Goal: Information Seeking & Learning: Find specific fact

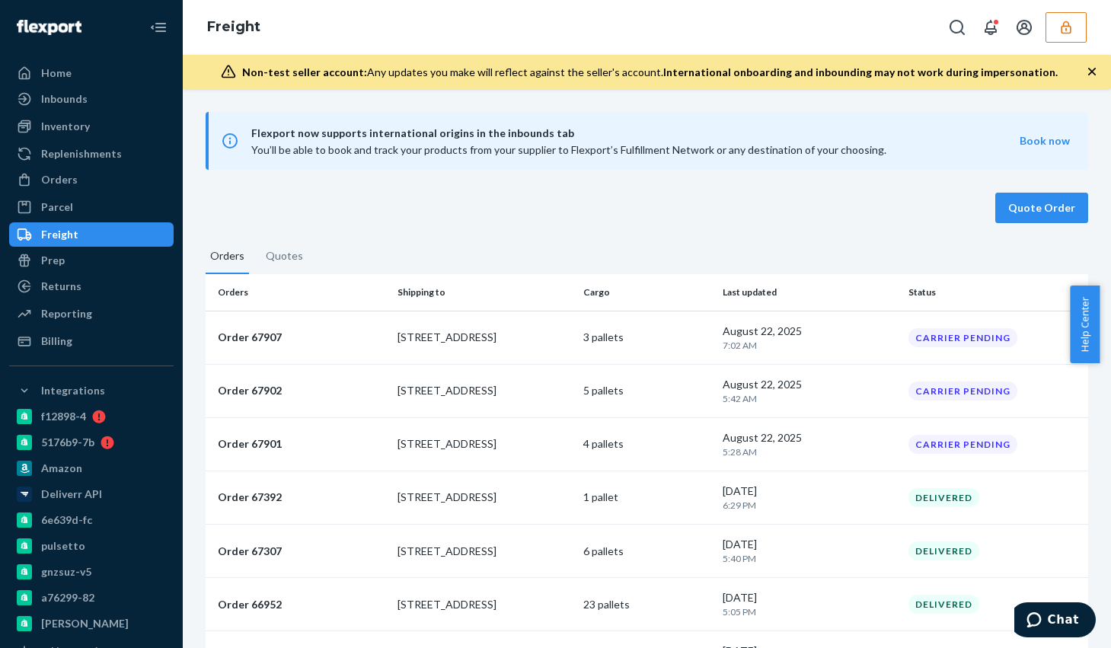
click at [1060, 28] on icon "button" at bounding box center [1066, 27] width 15 height 15
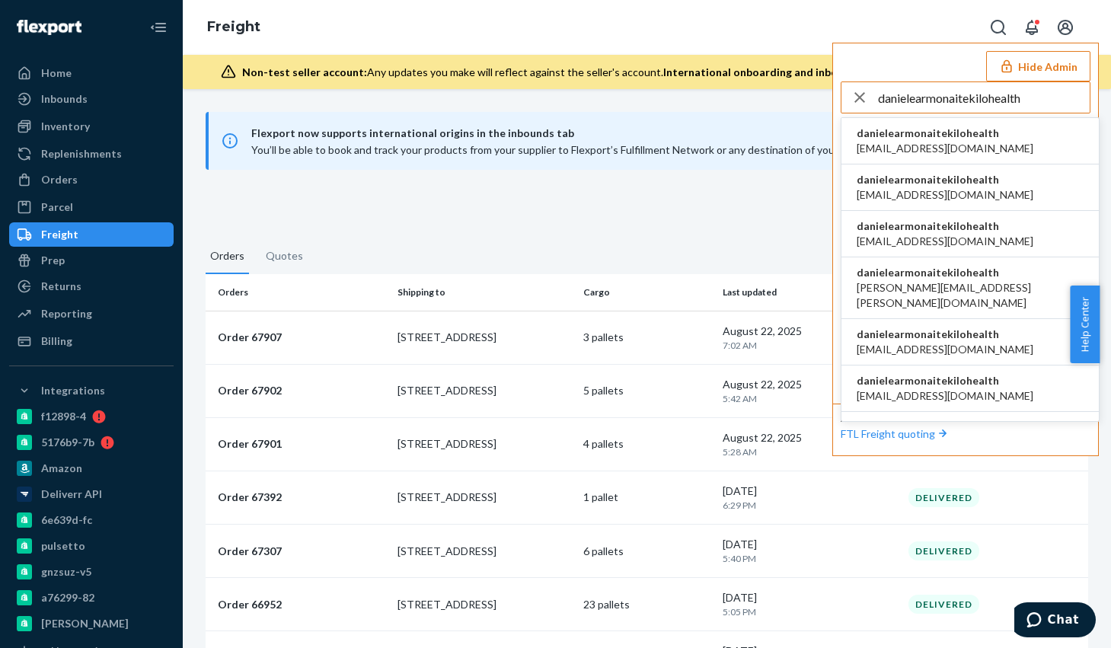
type input "danielearmonaitekilohealth"
click at [957, 138] on span "danielearmonaitekilohealth" at bounding box center [945, 133] width 177 height 15
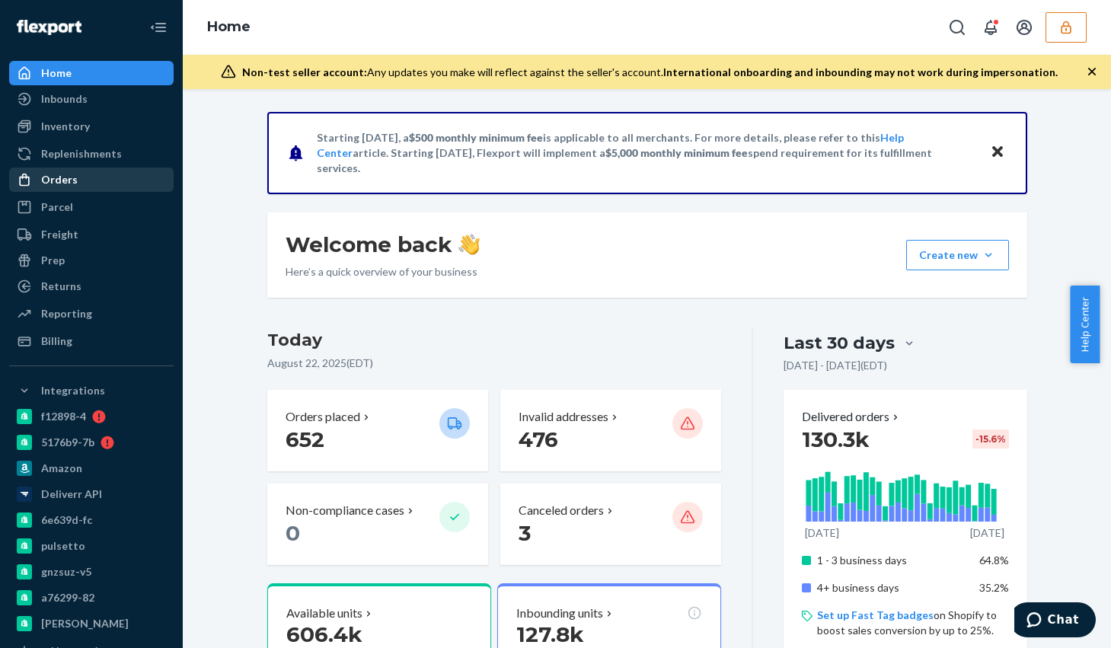
click at [63, 191] on link "Orders" at bounding box center [91, 180] width 165 height 24
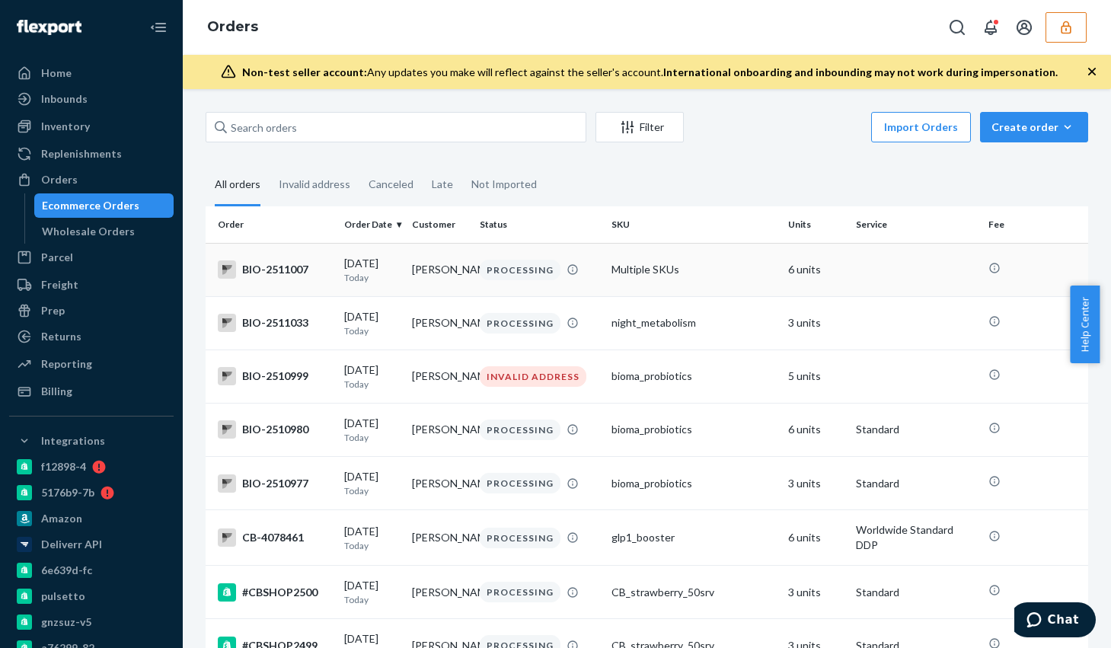
click at [596, 276] on div "PROCESSING" at bounding box center [540, 270] width 126 height 21
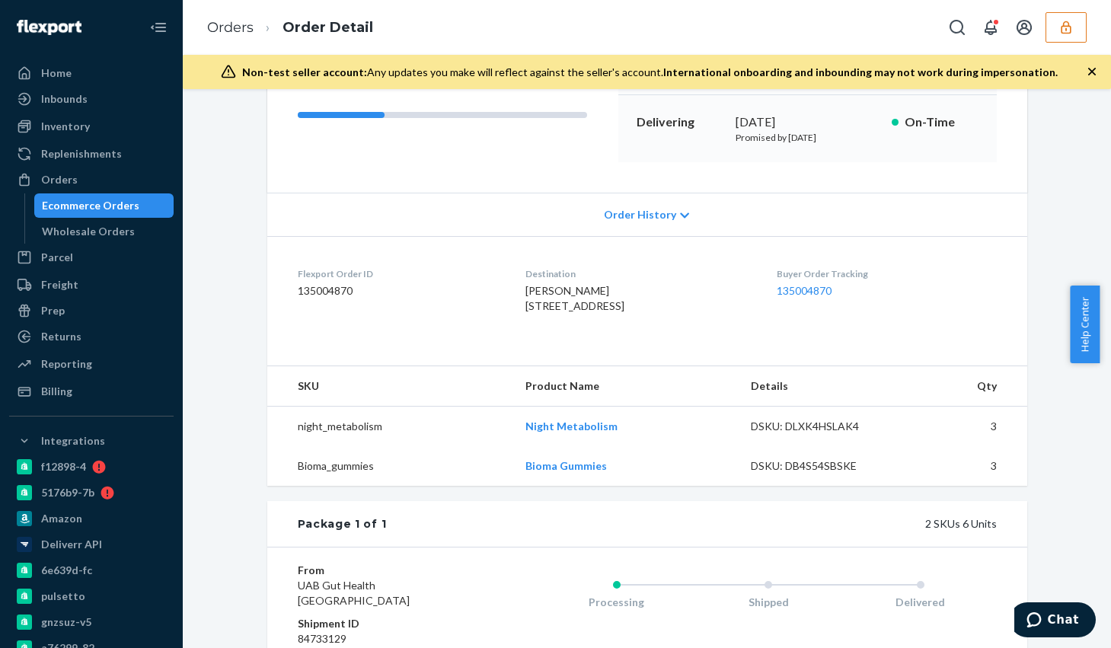
scroll to position [454, 0]
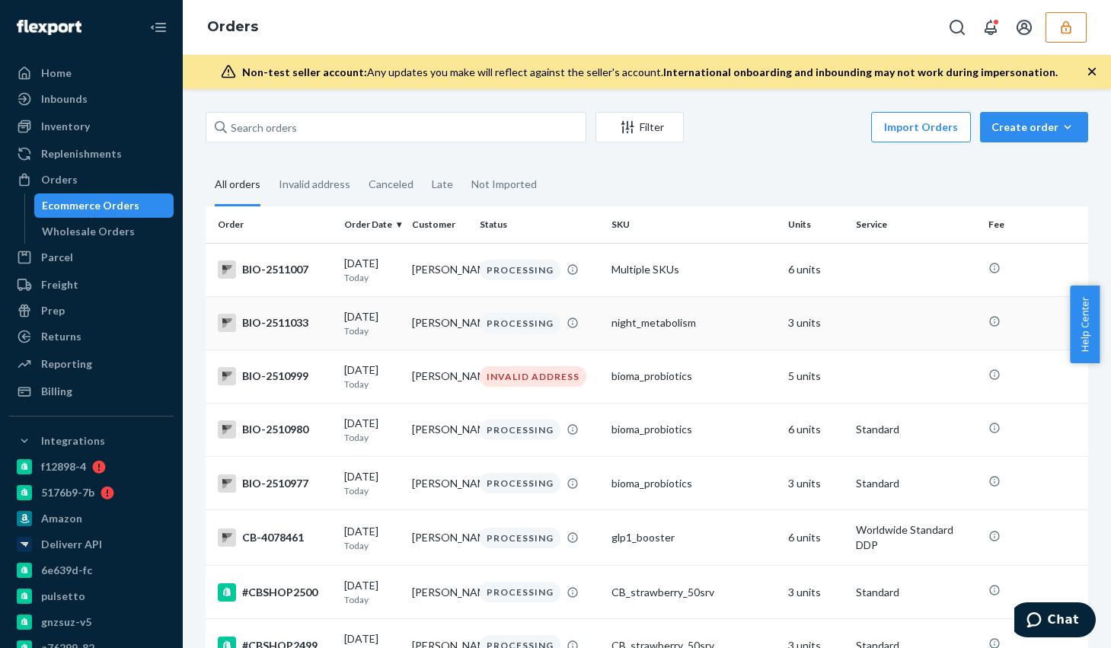
click at [606, 320] on td "night_metabolism" at bounding box center [694, 322] width 177 height 53
click at [596, 264] on div "PROCESSING" at bounding box center [540, 270] width 126 height 21
click at [433, 126] on input "text" at bounding box center [396, 127] width 381 height 30
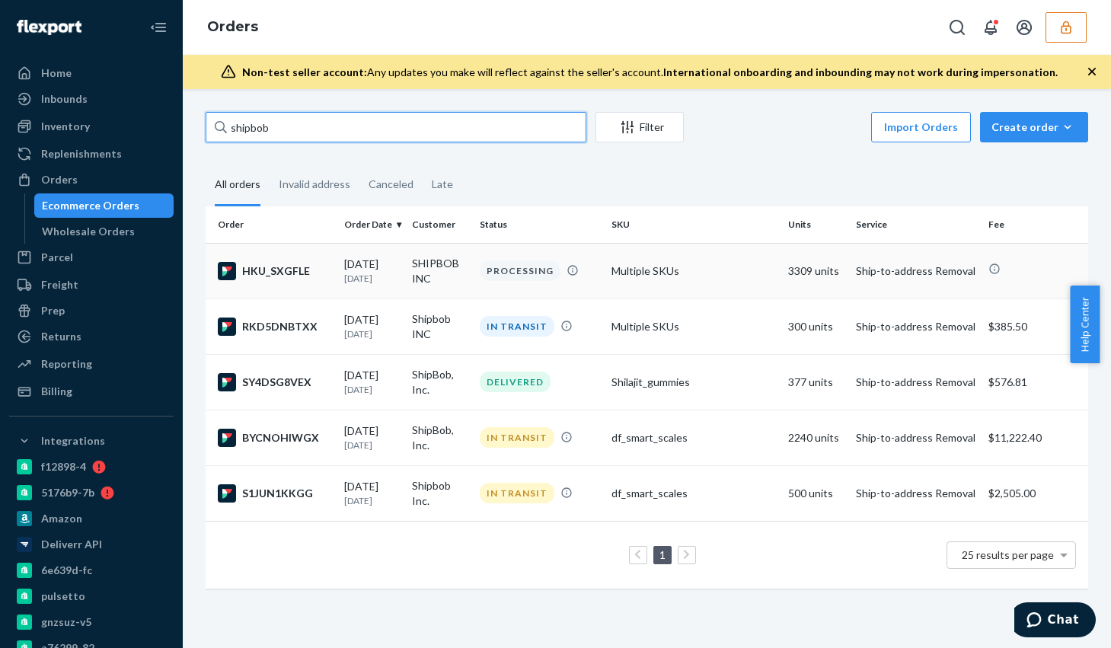
type input "shipbob"
click at [489, 283] on td "PROCESSING" at bounding box center [540, 271] width 133 height 56
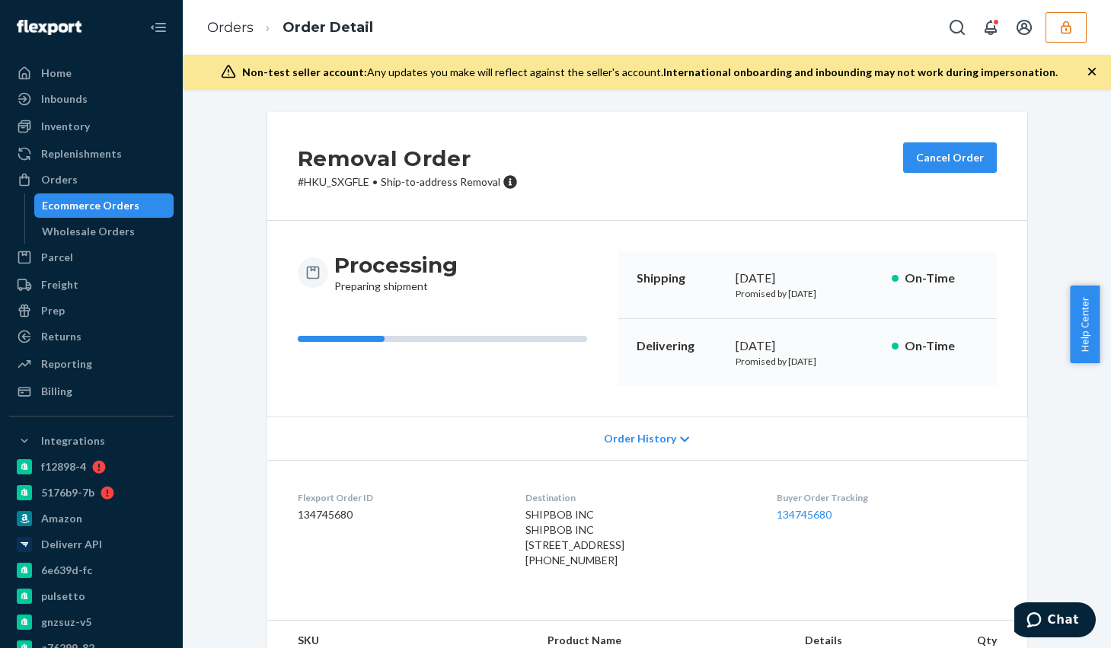
drag, startPoint x: 497, startPoint y: 546, endPoint x: 599, endPoint y: 555, distance: 102.5
click at [599, 551] on span "SHIPBOB INC SHIPBOB INC 28010 EUCALYPTUS AVE MORENO VALLEY, CA 92555-4554 US" at bounding box center [575, 529] width 99 height 43
copy span "28010 EUCALYPTUS AVE MORENO VALLEY, CA"
drag, startPoint x: 495, startPoint y: 512, endPoint x: 573, endPoint y: 514, distance: 77.7
click at [573, 514] on dl "Flexport Order ID 134745680 Destination SHIPBOB INC SHIPBOB INC 28010 EUCALYPTU…" at bounding box center [647, 532] width 760 height 145
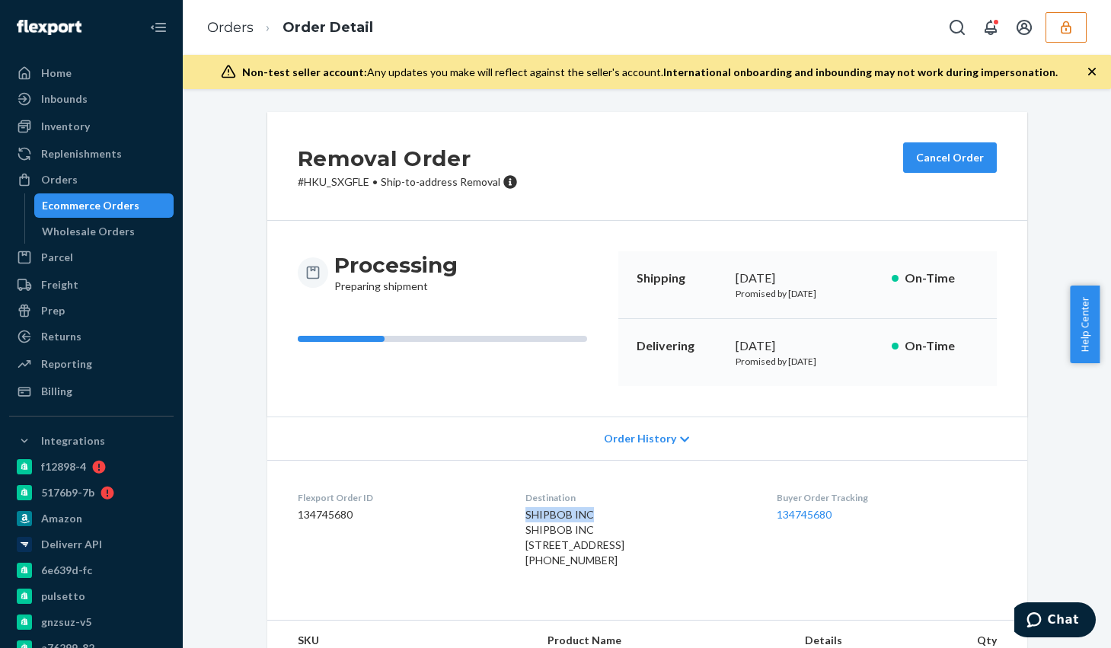
copy span "SHIPBOB INC"
click at [1063, 29] on icon "button" at bounding box center [1066, 27] width 15 height 15
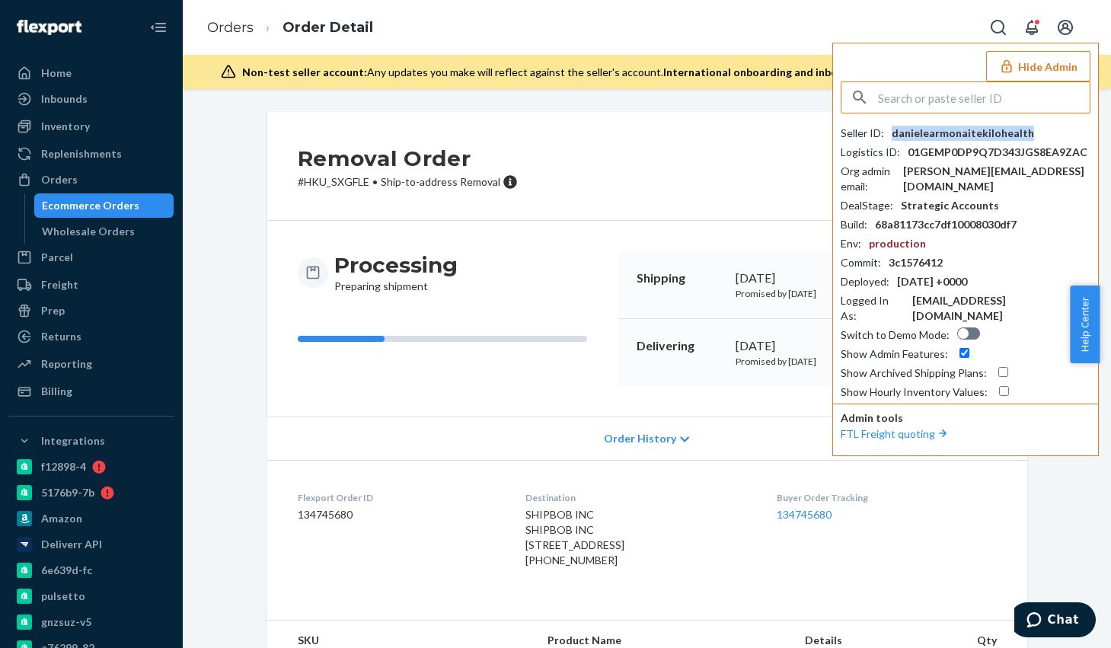
click at [963, 134] on div "danielearmonaitekilohealth" at bounding box center [963, 133] width 142 height 15
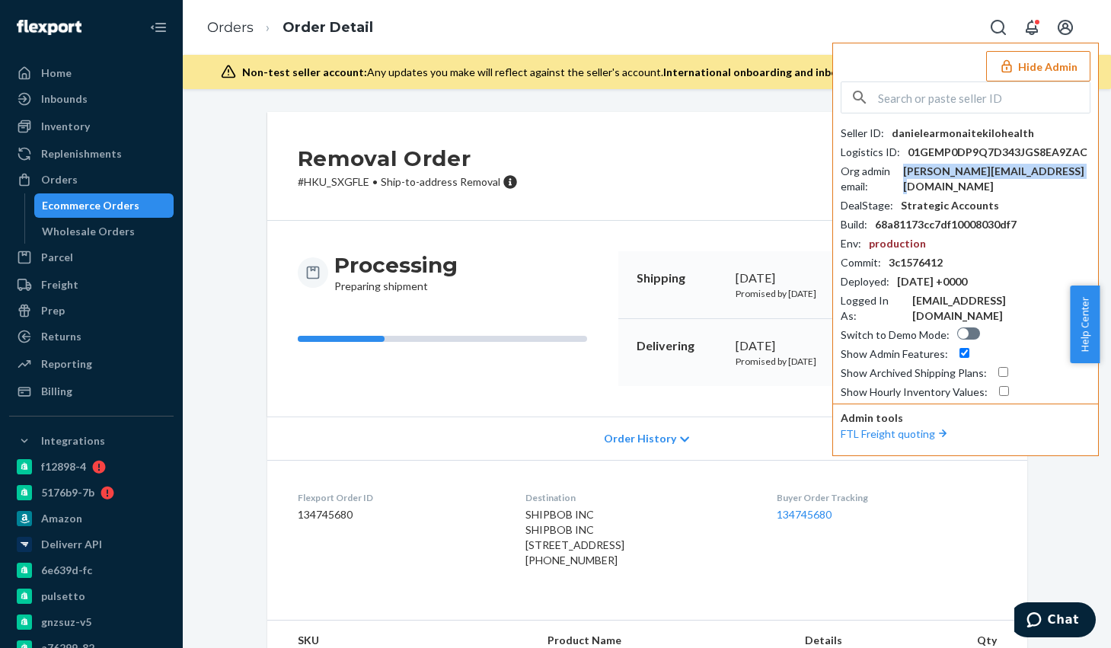
click at [1004, 174] on div "daniele.armonaite@kilo.health" at bounding box center [996, 179] width 187 height 30
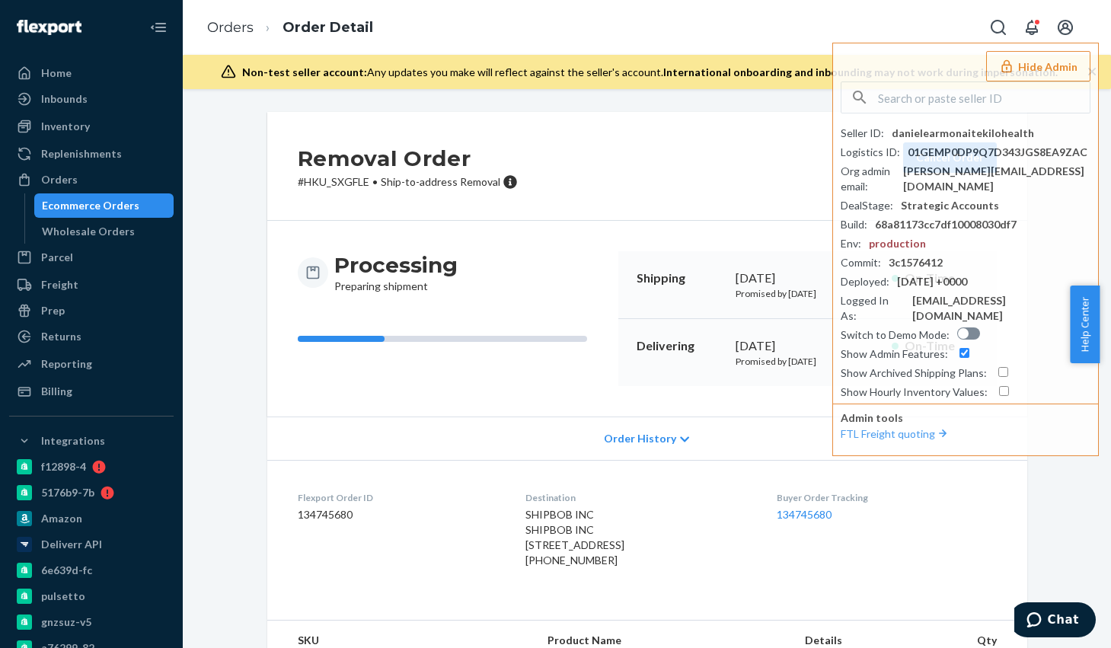
click at [548, 568] on div "+13123131104" at bounding box center [639, 560] width 227 height 15
click at [550, 568] on div "+13123131104" at bounding box center [639, 560] width 227 height 15
copy div "13123131104"
click at [978, 94] on input "text" at bounding box center [984, 97] width 212 height 30
paste input "orderramblewoodhkcom"
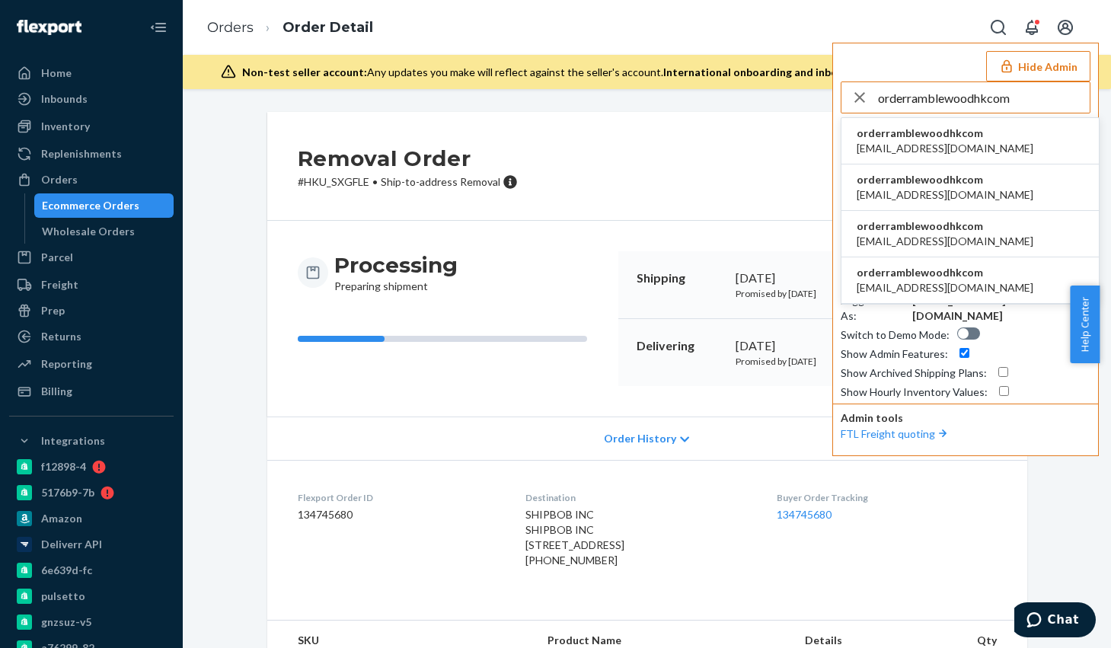
type input "orderramblewoodhkcom"
click at [961, 139] on span "orderramblewoodhkcom" at bounding box center [945, 133] width 177 height 15
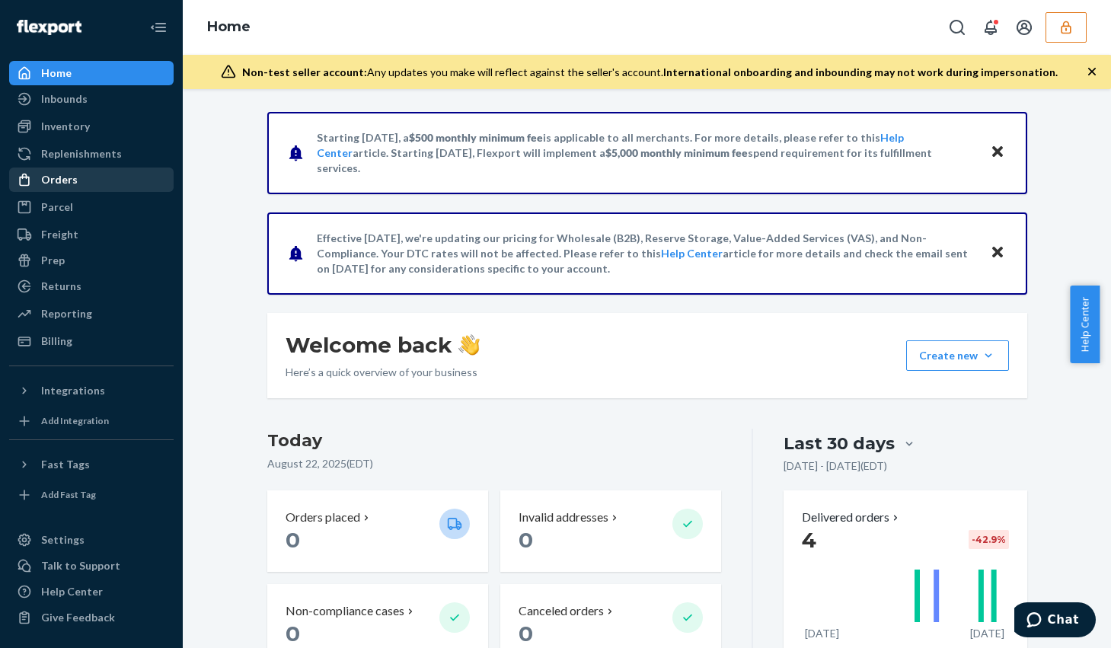
click at [71, 182] on div "Orders" at bounding box center [59, 179] width 37 height 15
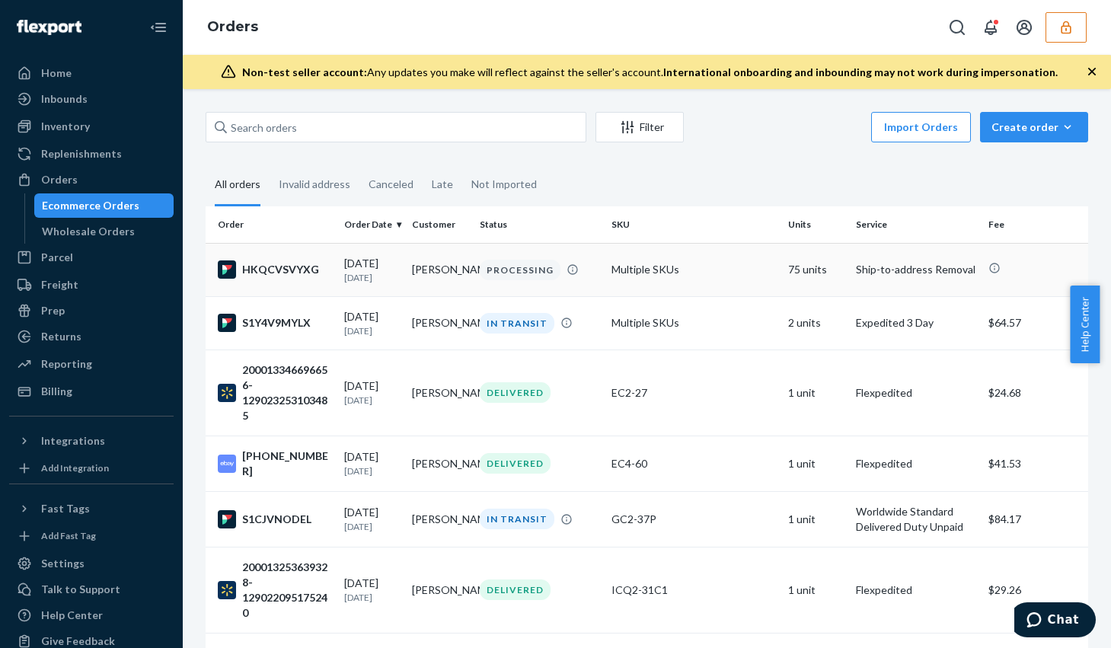
click at [673, 276] on td "Multiple SKUs" at bounding box center [694, 269] width 177 height 53
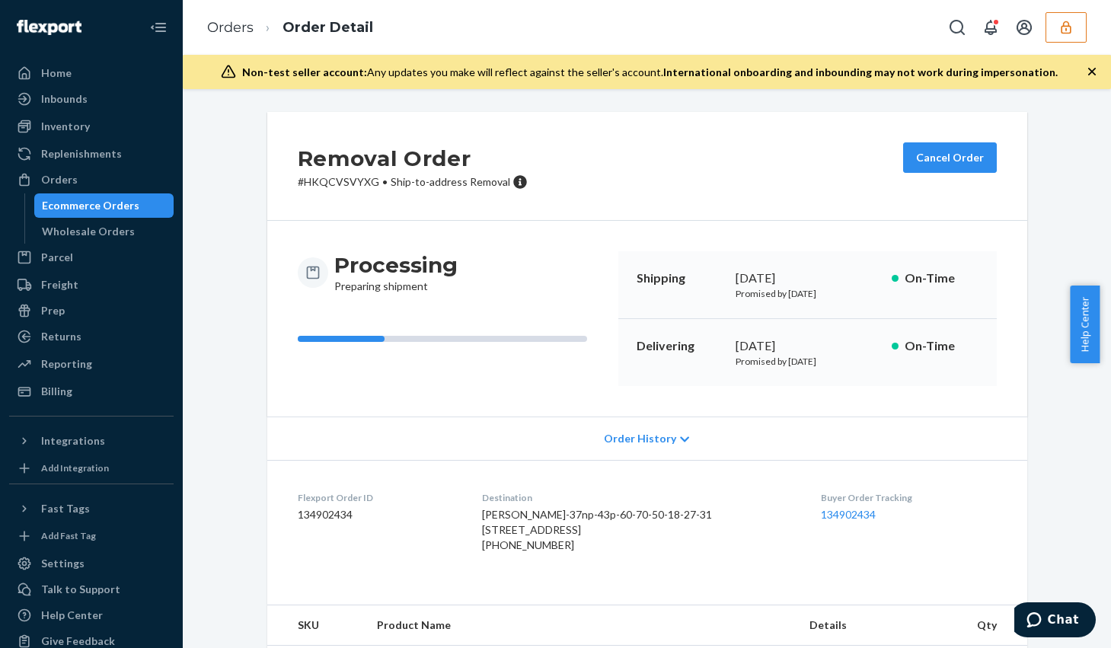
drag, startPoint x: 498, startPoint y: 544, endPoint x: 563, endPoint y: 564, distance: 67.7
click at [563, 536] on span "John Yu Pur-37np-43p-60-70-50-18-27-31 9837 Sunset Hill Cir Lone Tree, CO 80124…" at bounding box center [597, 522] width 230 height 28
copy span "9837 Sunset Hill Cir Lone Tree, CO"
drag, startPoint x: 506, startPoint y: 516, endPoint x: 535, endPoint y: 518, distance: 29.7
click at [535, 518] on div "John Yu Pur-37np-43p-60-70-50-18-27-31 9837 Sunset Hill Cir Lone Tree, CO 80124…" at bounding box center [639, 530] width 315 height 46
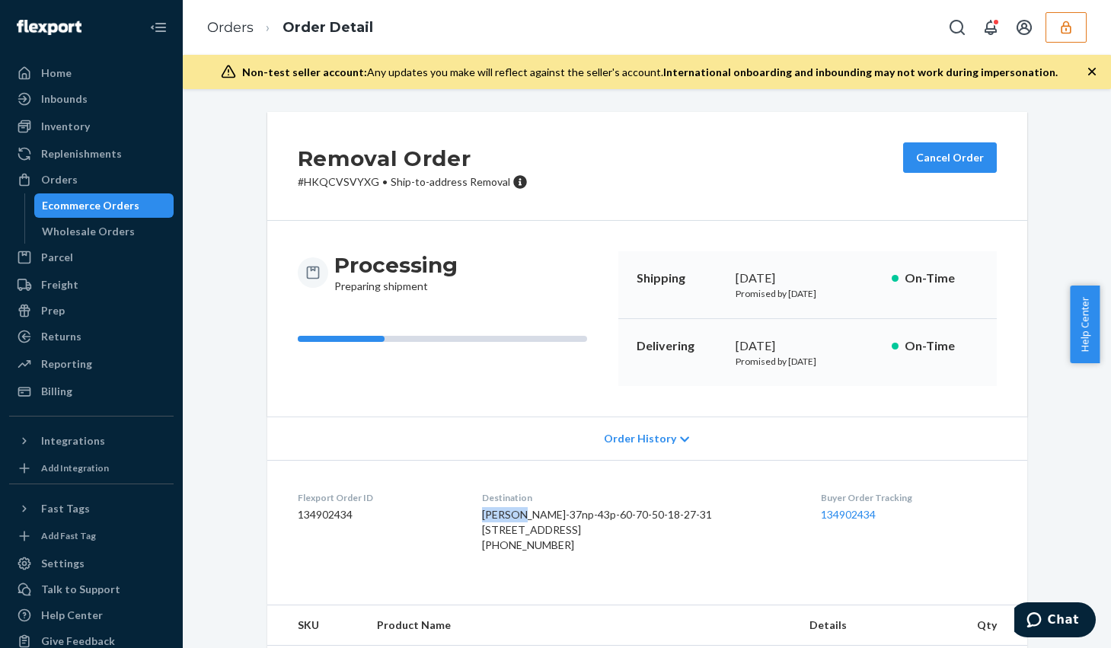
copy span "John Yu"
click at [1065, 25] on icon "button" at bounding box center [1066, 27] width 10 height 13
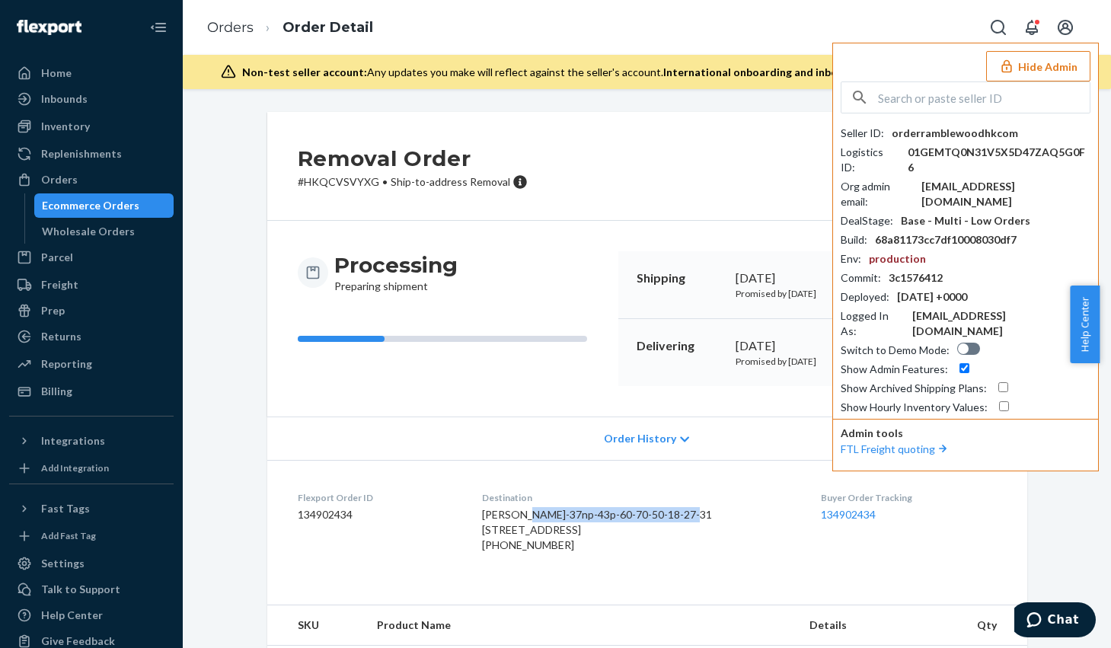
drag, startPoint x: 497, startPoint y: 529, endPoint x: 665, endPoint y: 538, distance: 167.8
click at [665, 538] on div "John Yu Pur-37np-43p-60-70-50-18-27-31 9837 Sunset Hill Cir Lone Tree, CO 80124…" at bounding box center [639, 530] width 315 height 46
copy span "Pur-37np-43p-60-70-50-18-27-31"
click at [971, 179] on div "fungbor32@hotmail.com" at bounding box center [1006, 194] width 169 height 30
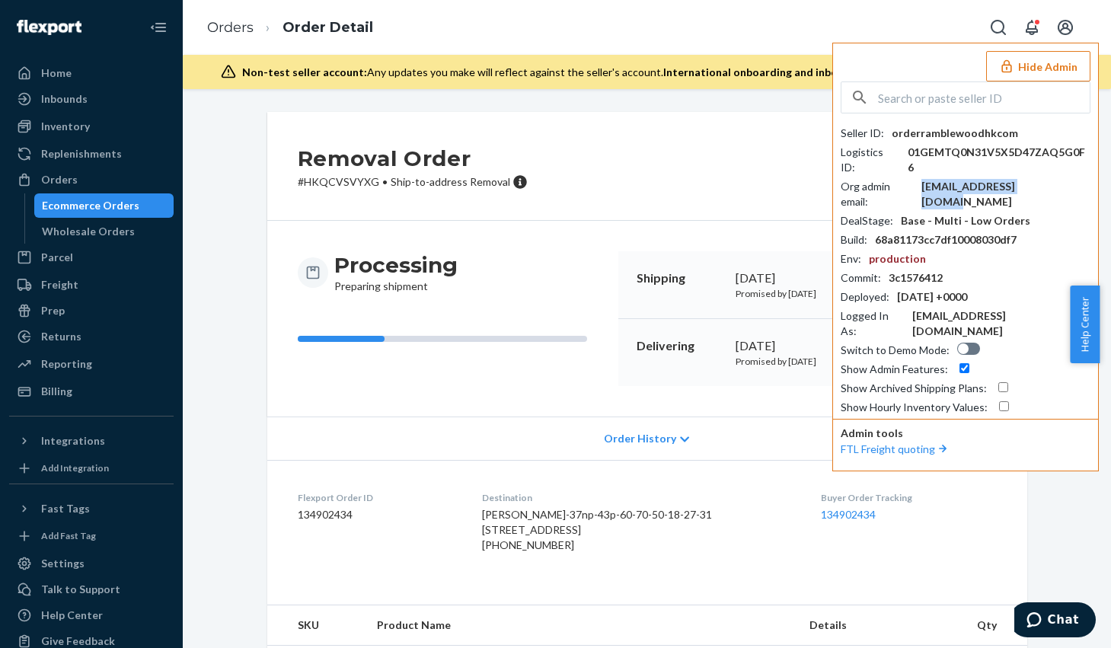
copy div "fungbor32@hotmail.com"
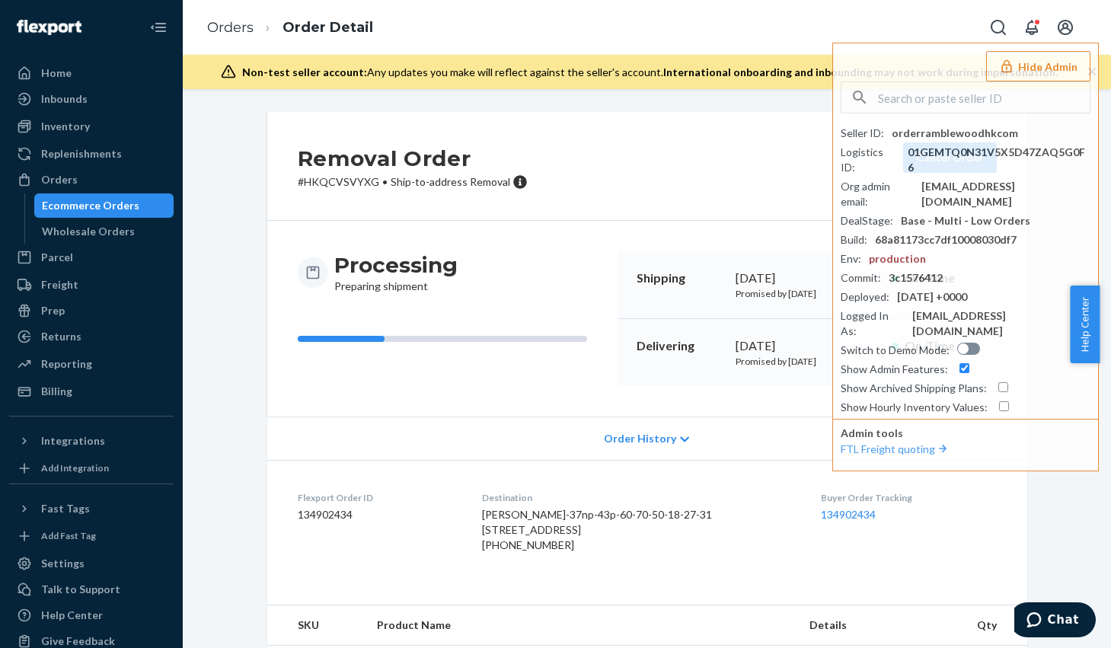
click at [541, 553] on div "+13035885129" at bounding box center [639, 545] width 315 height 15
copy div "13035885129"
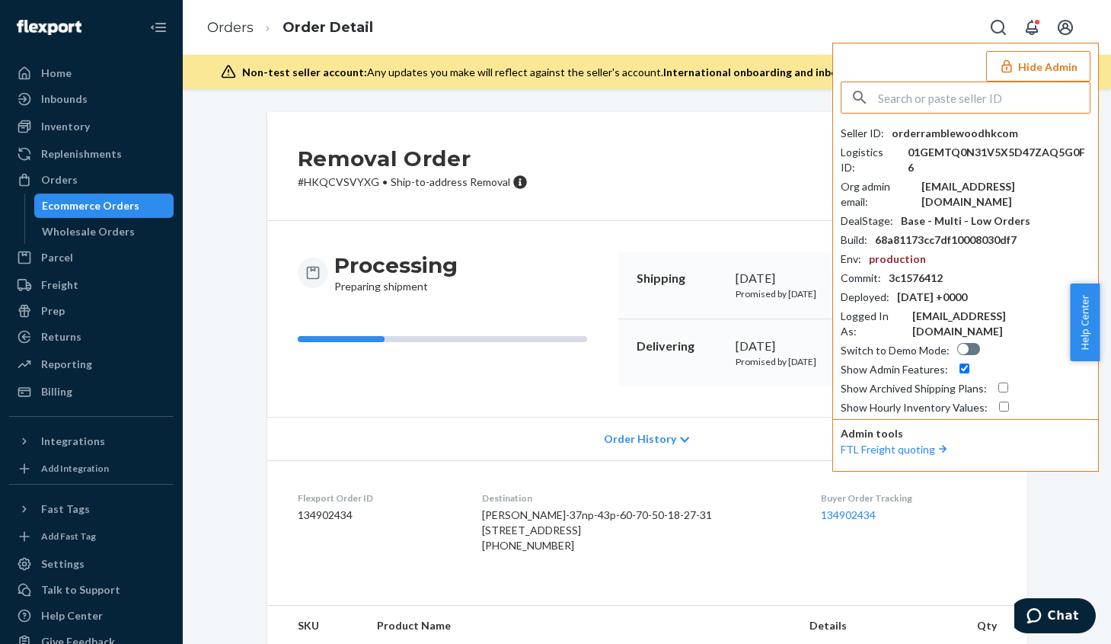
paste input "theoibigonlinecom"
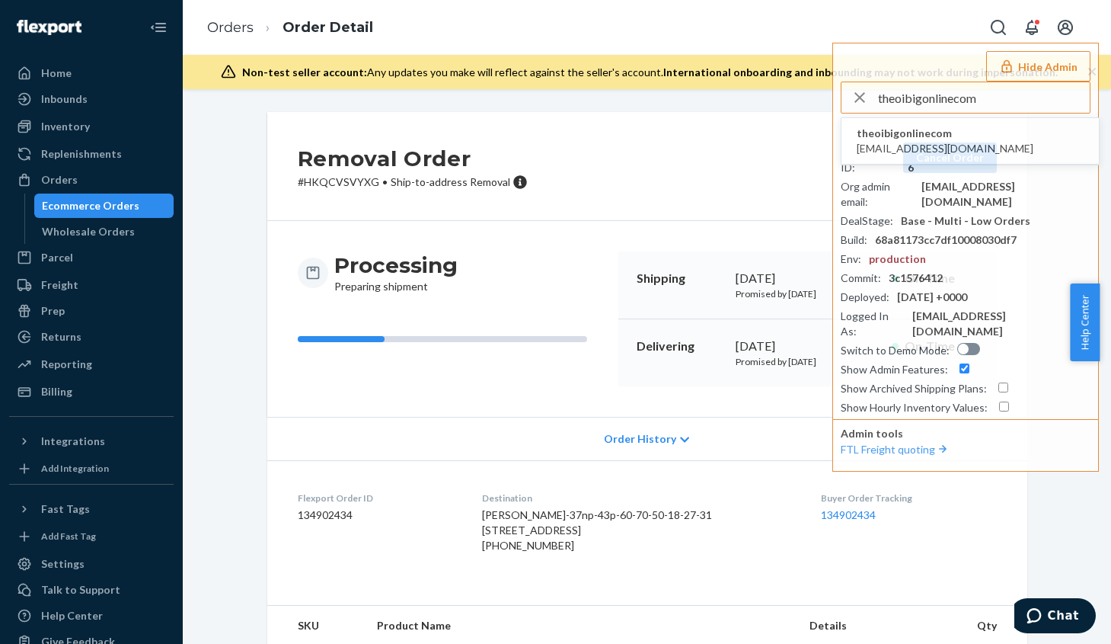
type input "theoibigonlinecom"
click at [64, 280] on div "Freight" at bounding box center [59, 284] width 37 height 15
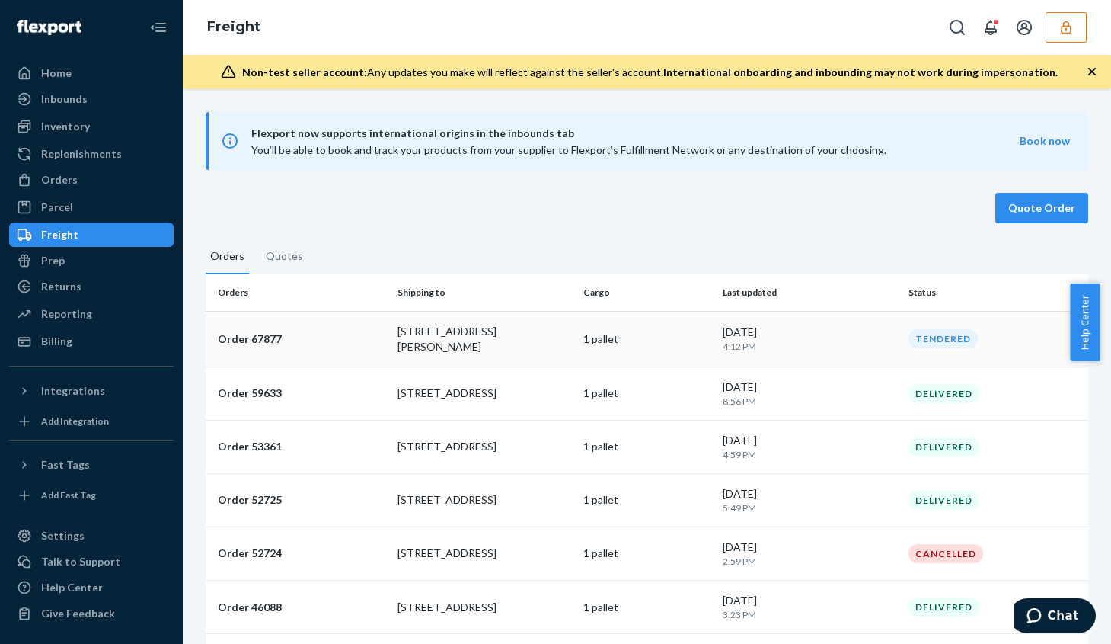
click at [646, 337] on p "1 pallet" at bounding box center [646, 338] width 127 height 15
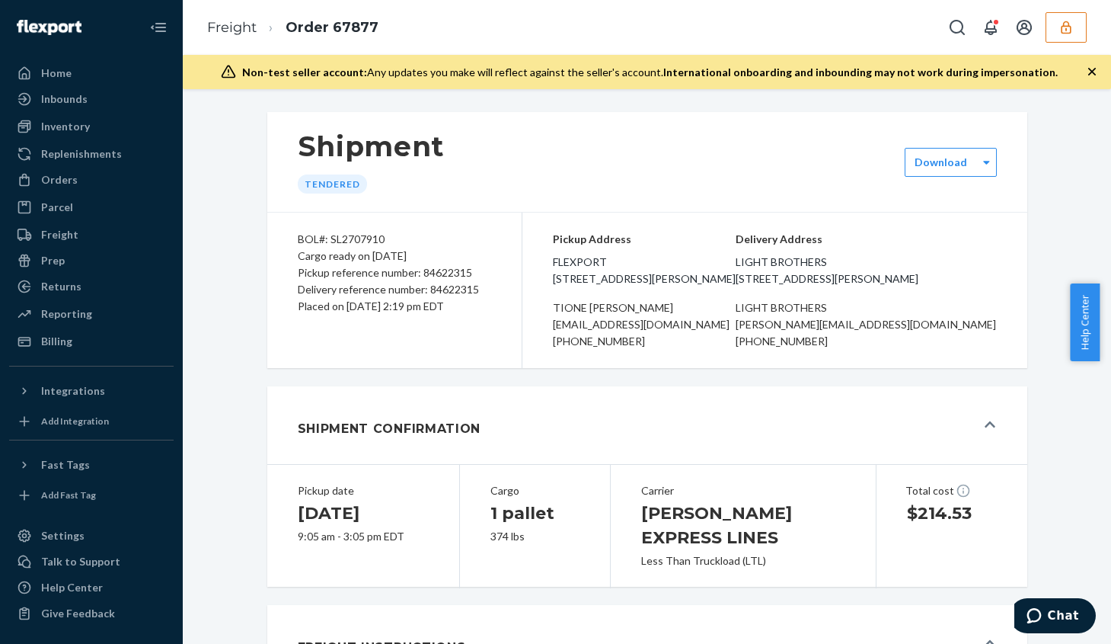
click at [1079, 30] on button "button" at bounding box center [1066, 27] width 41 height 30
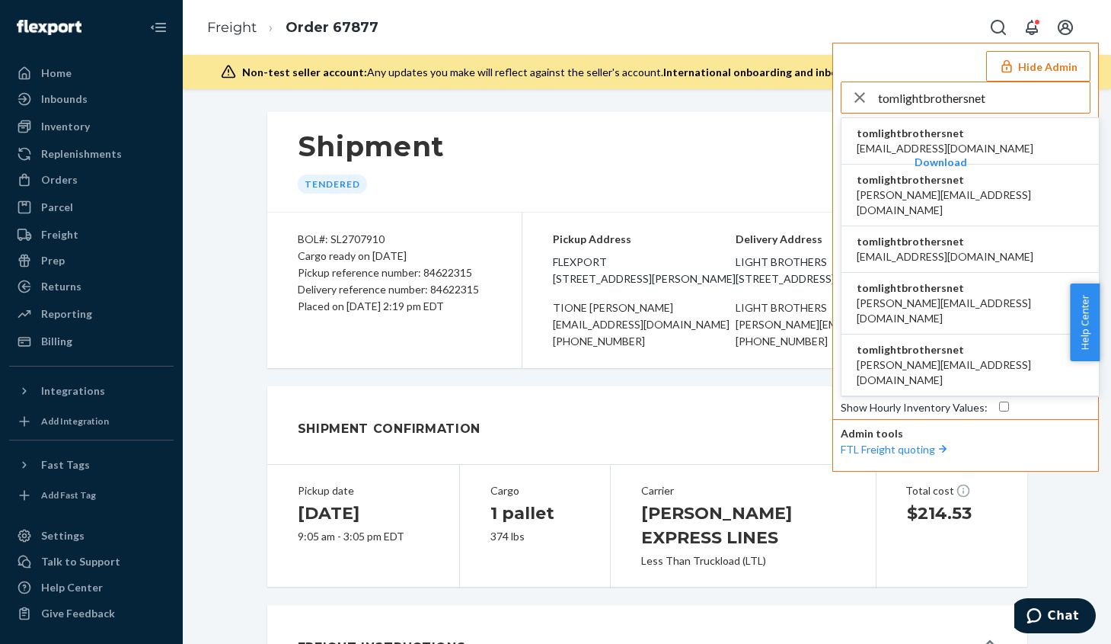
type input "tomlightbrothersnet"
click at [954, 142] on span "grant@lightbrothers.net" at bounding box center [945, 148] width 177 height 15
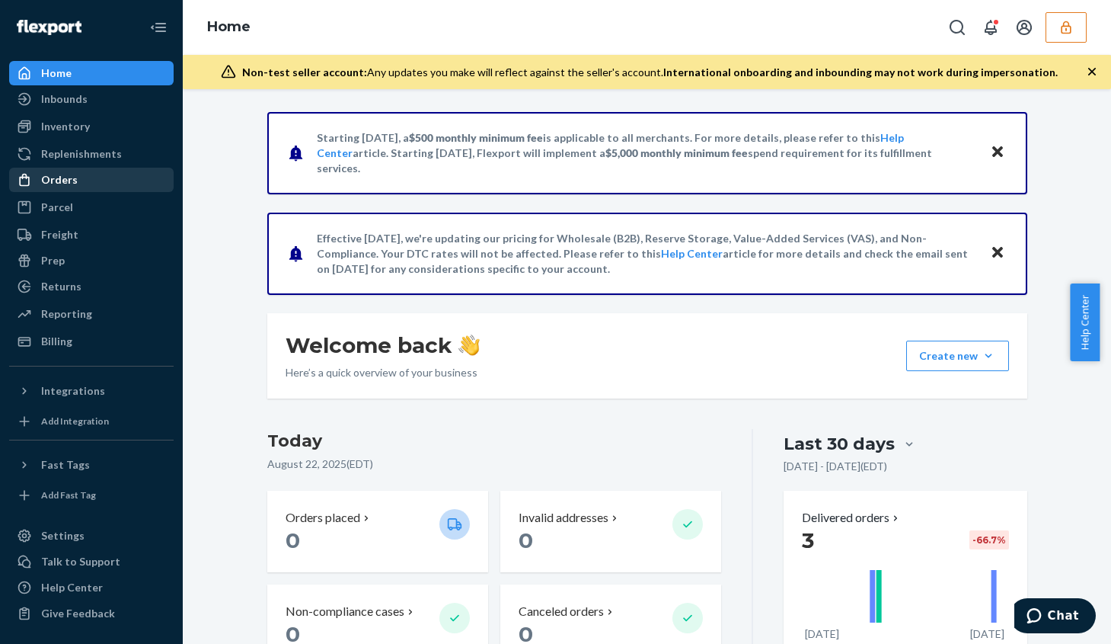
click at [74, 181] on div "Orders" at bounding box center [59, 179] width 37 height 15
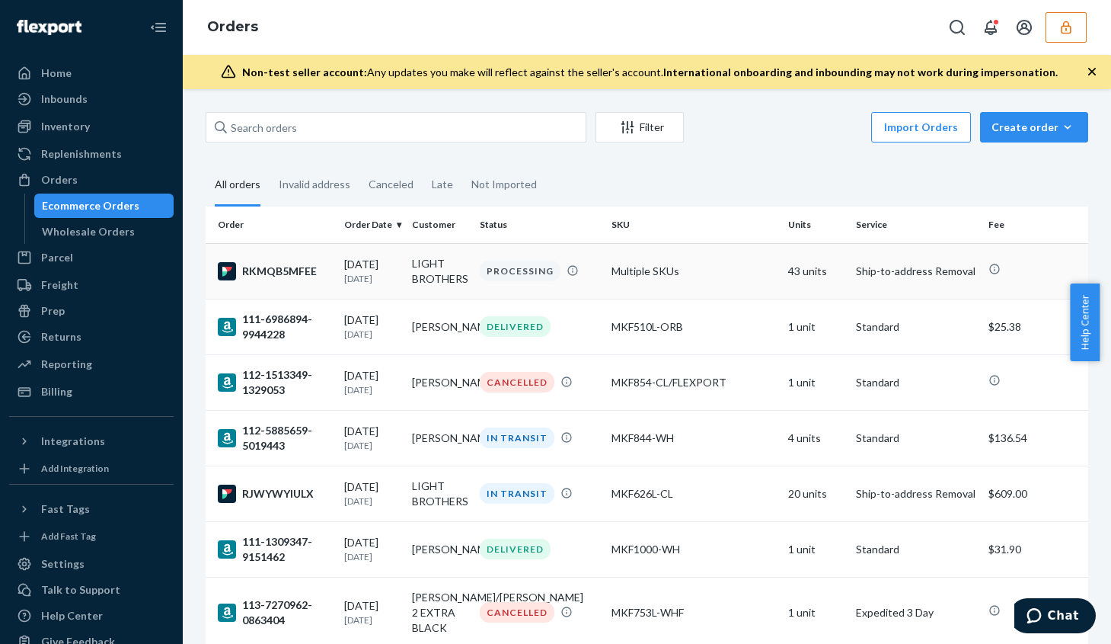
click at [678, 274] on td "Multiple SKUs" at bounding box center [694, 271] width 177 height 56
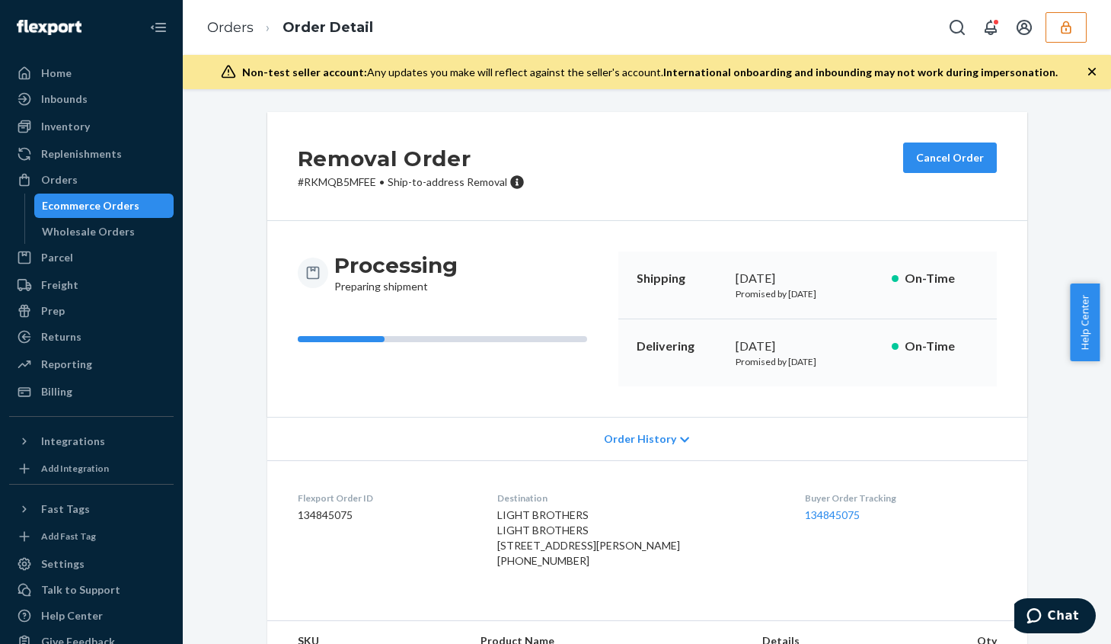
drag, startPoint x: 510, startPoint y: 545, endPoint x: 567, endPoint y: 565, distance: 61.4
click at [567, 565] on dl "Flexport Order ID 134845075 Destination LIGHT BROTHERS LIGHT BROTHERS 340 W Roo…" at bounding box center [647, 532] width 760 height 145
copy span "340 W Roosevelt Rd Lombard, IL"
click at [572, 513] on span "LIGHT BROTHERS LIGHT BROTHERS 340 W Roosevelt Rd Lombard, IL 60148-4220 US" at bounding box center [588, 529] width 183 height 43
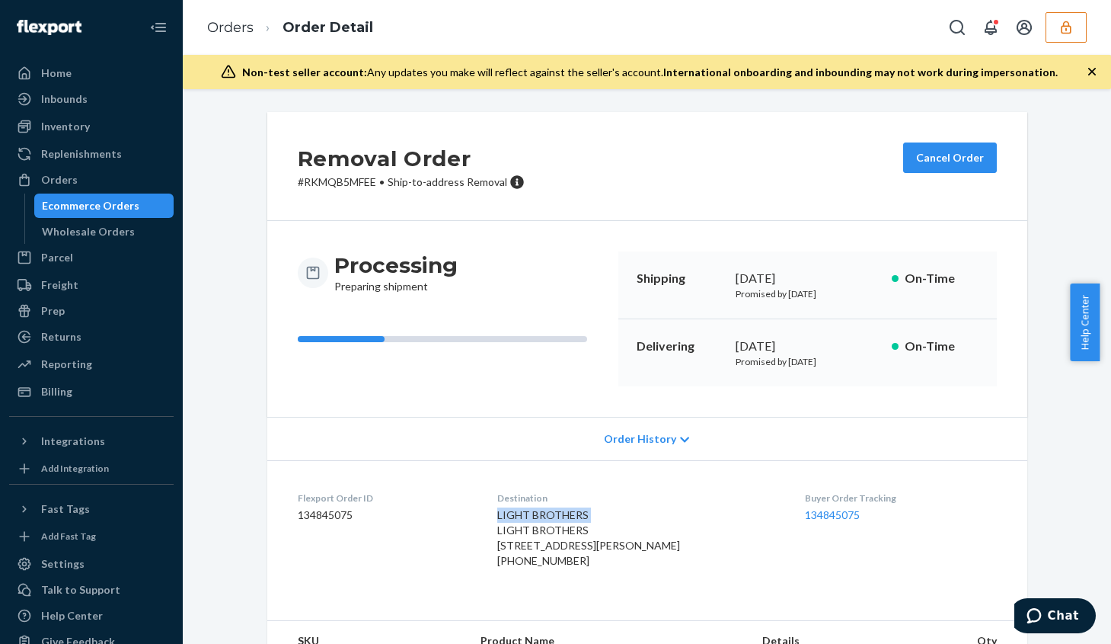
click at [572, 513] on span "LIGHT BROTHERS LIGHT BROTHERS 340 W Roosevelt Rd Lombard, IL 60148-4220 US" at bounding box center [588, 529] width 183 height 43
copy span "LIGHT BROTHERS"
click at [1064, 29] on icon "button" at bounding box center [1066, 27] width 15 height 15
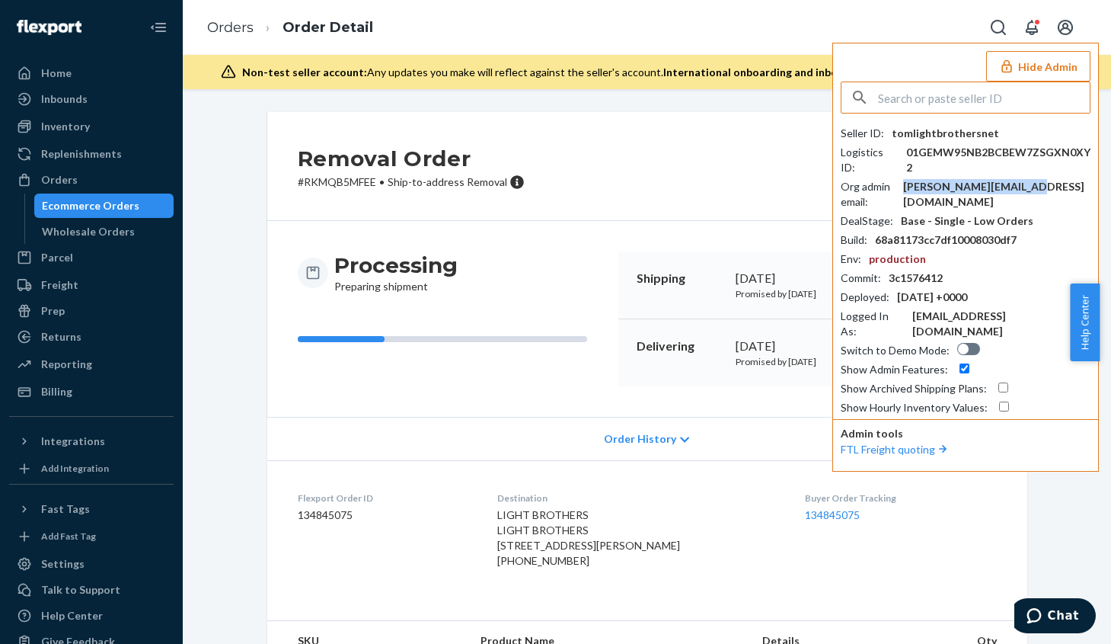
click at [1017, 189] on div "sara@lightbrothers.net" at bounding box center [996, 194] width 187 height 30
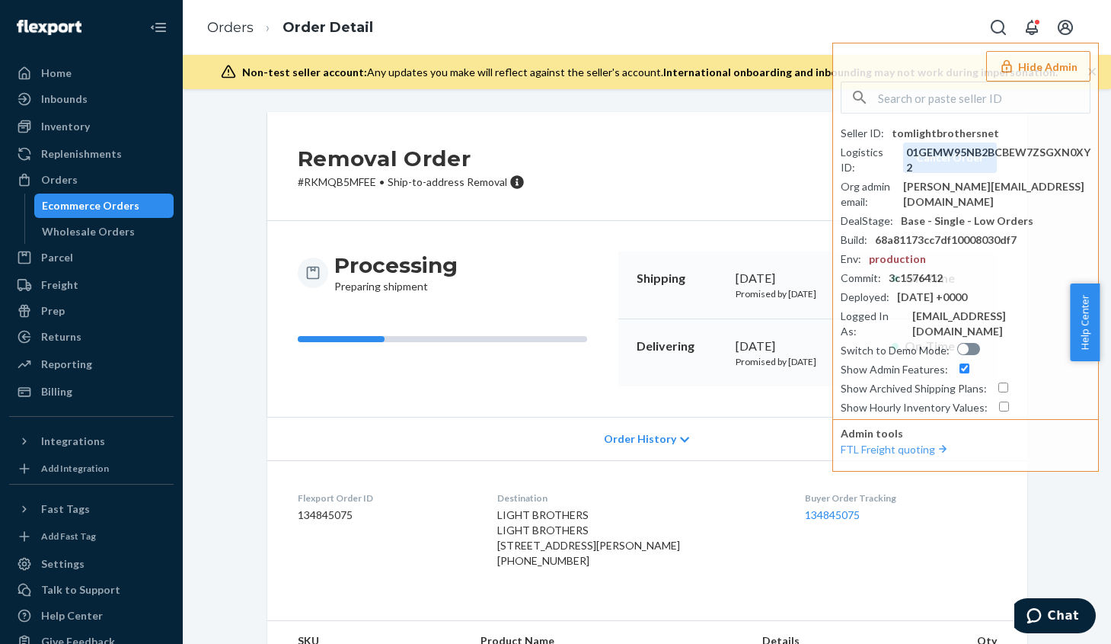
click at [545, 568] on div "+16309530900" at bounding box center [638, 560] width 283 height 15
drag, startPoint x: 548, startPoint y: 590, endPoint x: 549, endPoint y: 580, distance: 10.7
drag, startPoint x: 549, startPoint y: 580, endPoint x: 572, endPoint y: 592, distance: 25.9
copy div "16309530900"
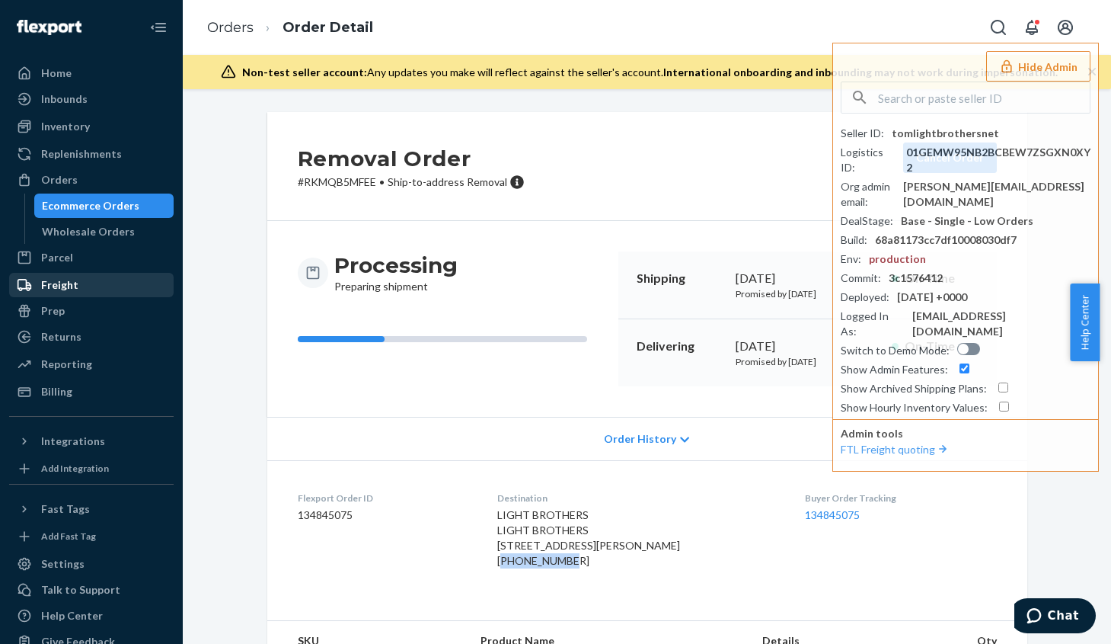
click at [73, 281] on div "Freight" at bounding box center [59, 284] width 37 height 15
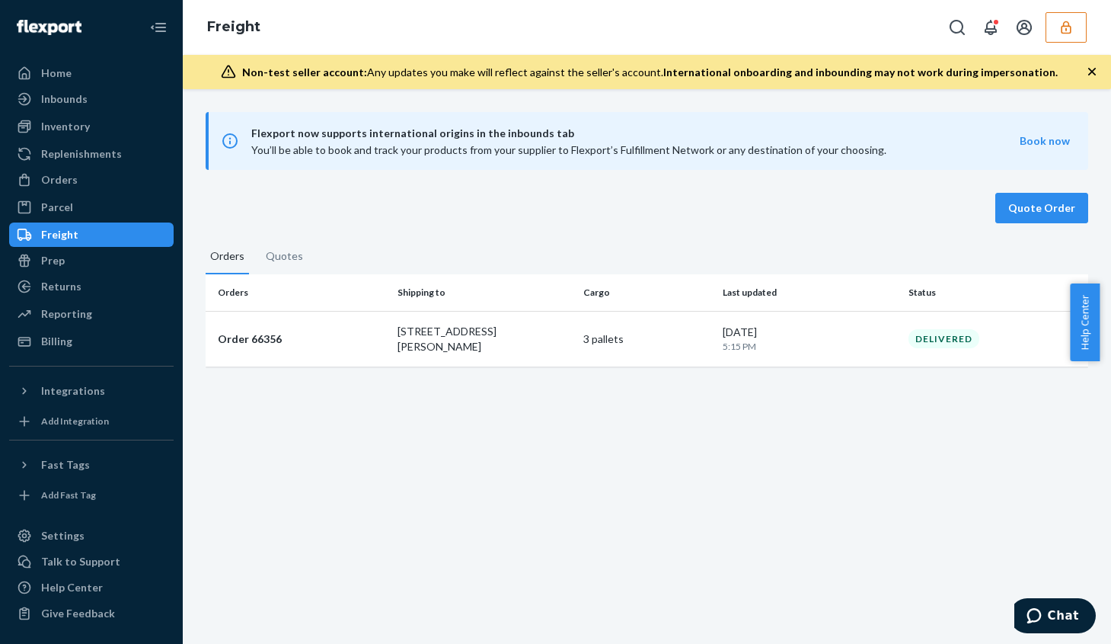
click at [1069, 33] on icon "button" at bounding box center [1066, 27] width 10 height 13
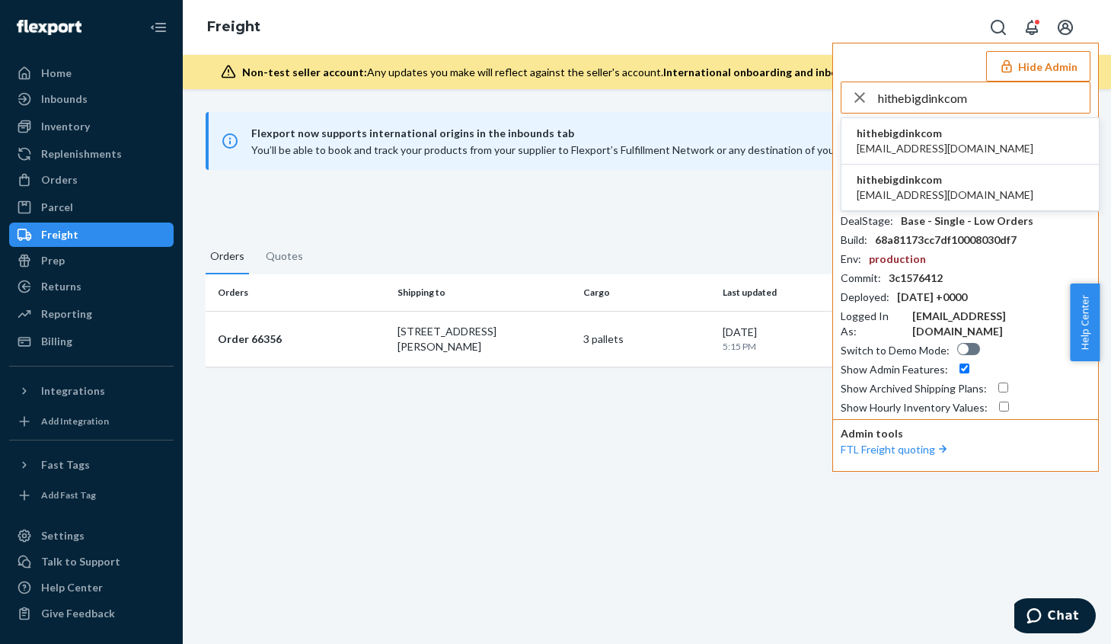
type input "hithebigdinkcom"
click at [938, 132] on span "hithebigdinkcom" at bounding box center [945, 133] width 177 height 15
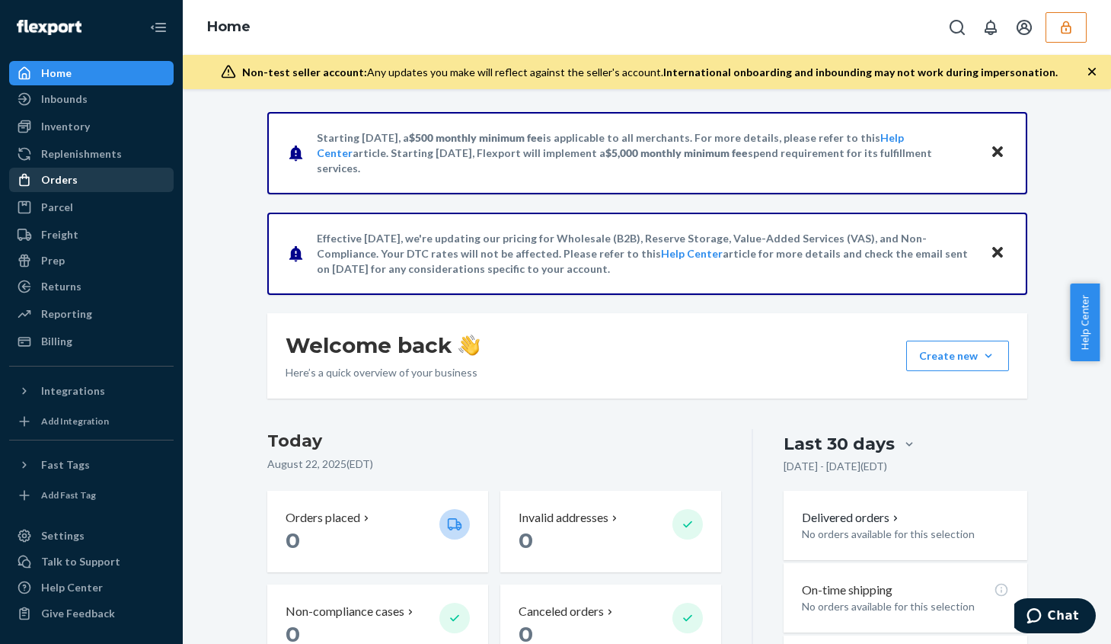
click at [75, 185] on div "Orders" at bounding box center [59, 179] width 37 height 15
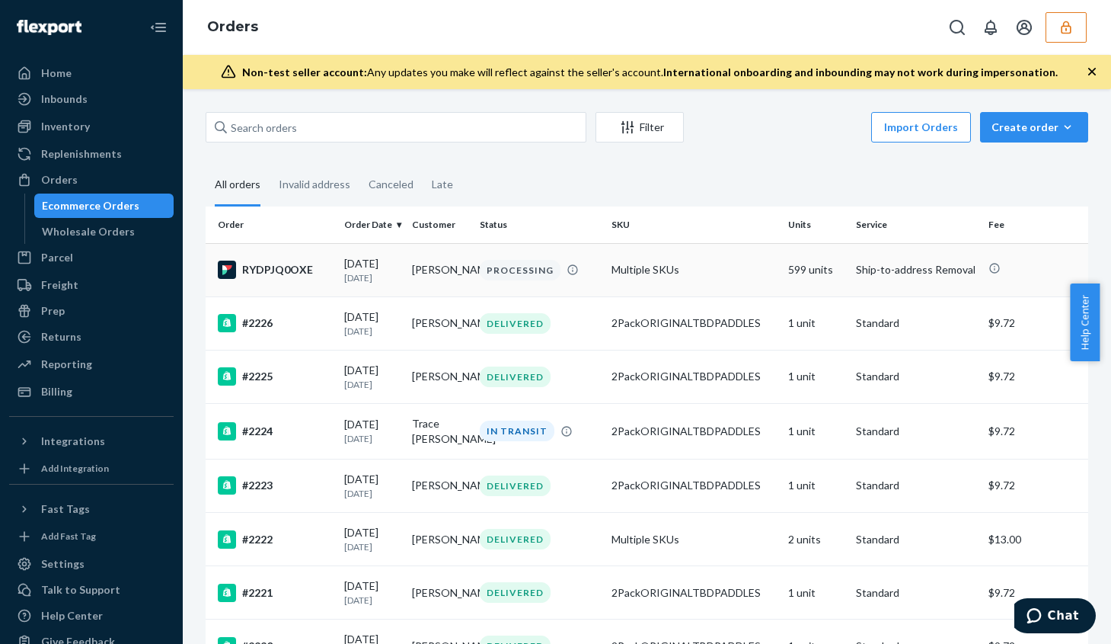
click at [627, 279] on td "Multiple SKUs" at bounding box center [694, 269] width 177 height 53
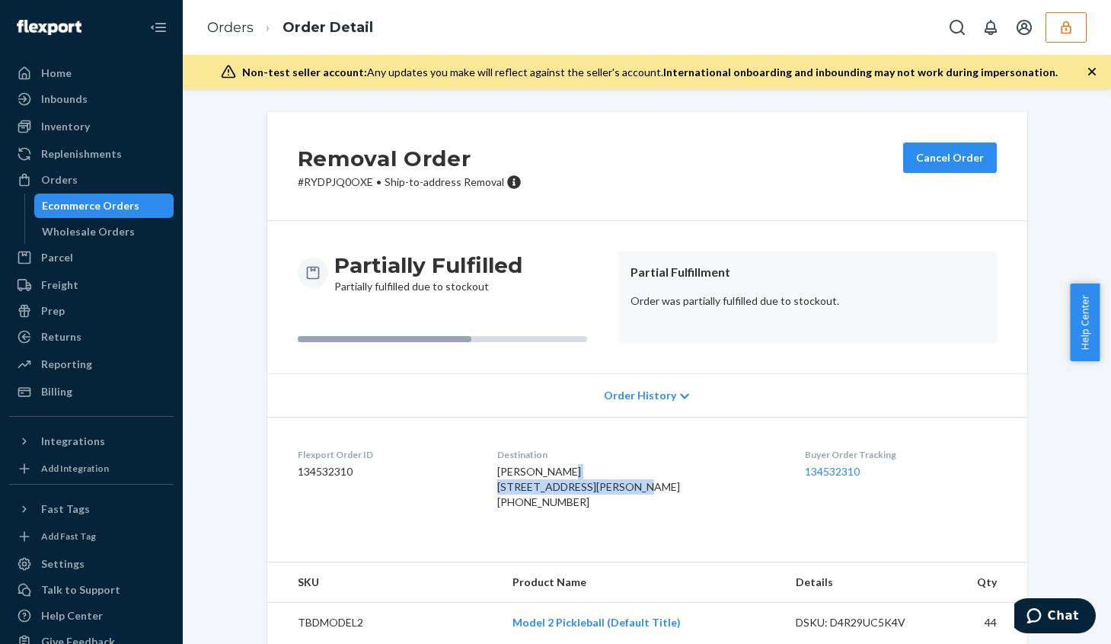
drag, startPoint x: 505, startPoint y: 485, endPoint x: 569, endPoint y: 503, distance: 66.5
click at [575, 505] on dl "Flexport Order ID 134532310 Destination [PERSON_NAME] [STREET_ADDRESS][PERSON_N…" at bounding box center [647, 481] width 760 height 129
copy span "[STREET_ADDRESS][PERSON_NAME]"
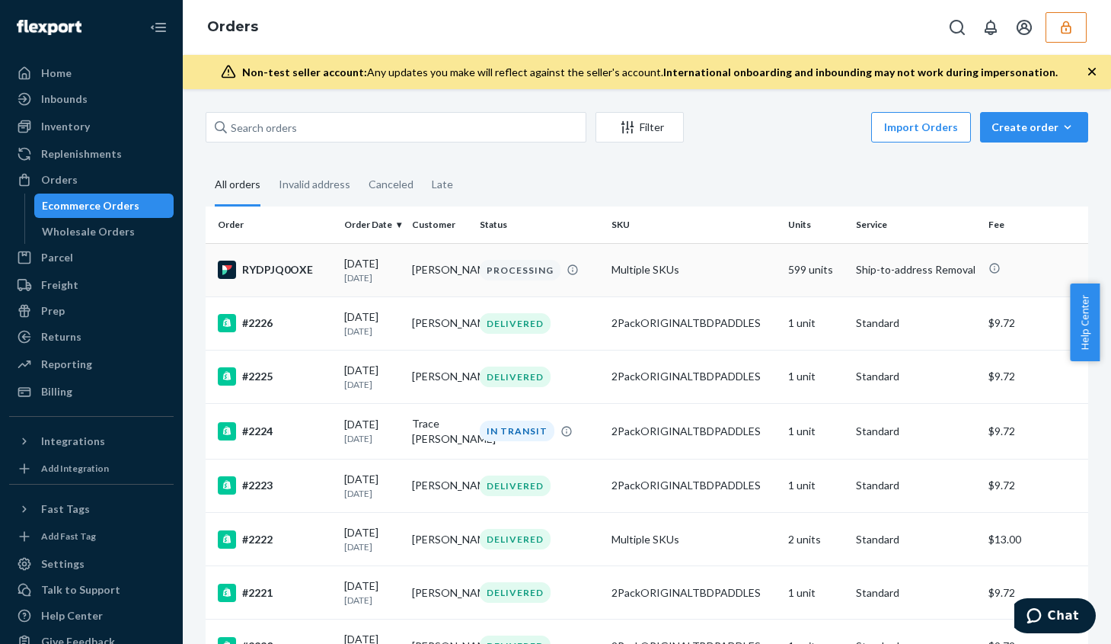
click at [694, 275] on td "Multiple SKUs" at bounding box center [694, 269] width 177 height 53
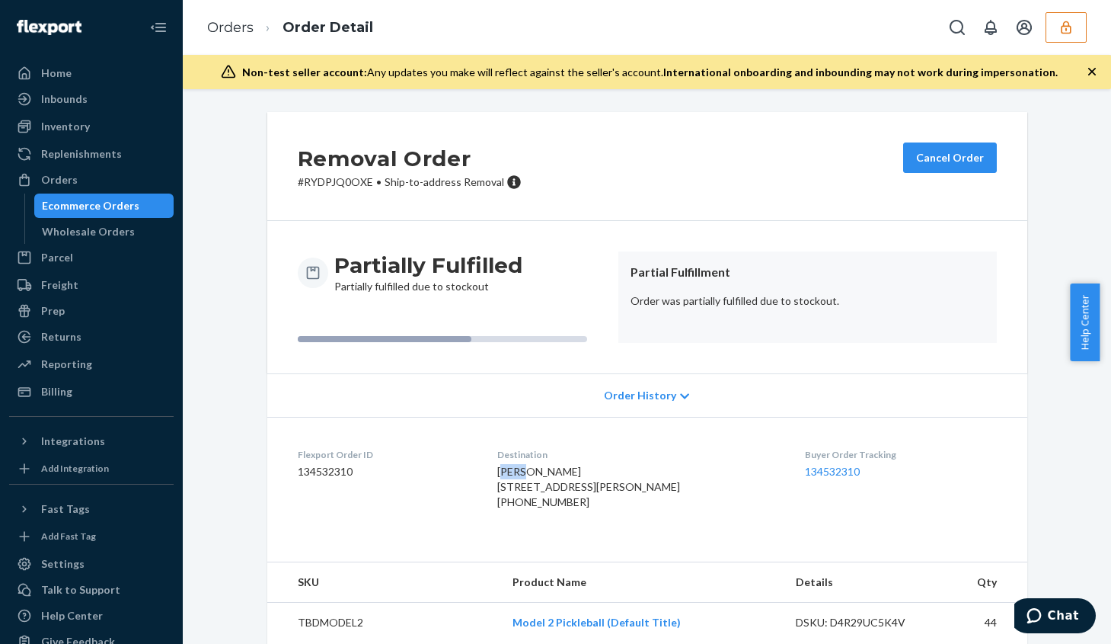
drag, startPoint x: 513, startPoint y: 471, endPoint x: 538, endPoint y: 477, distance: 25.1
click at [538, 477] on span "[PERSON_NAME] [STREET_ADDRESS][PERSON_NAME]" at bounding box center [588, 479] width 183 height 28
click at [485, 476] on dl "Flexport Order ID 134532310 Destination [PERSON_NAME] [STREET_ADDRESS][PERSON_N…" at bounding box center [647, 481] width 760 height 129
drag, startPoint x: 494, startPoint y: 471, endPoint x: 522, endPoint y: 470, distance: 27.5
click at [522, 470] on dl "Flexport Order ID 134532310 Destination [PERSON_NAME] [STREET_ADDRESS][PERSON_N…" at bounding box center [647, 481] width 760 height 129
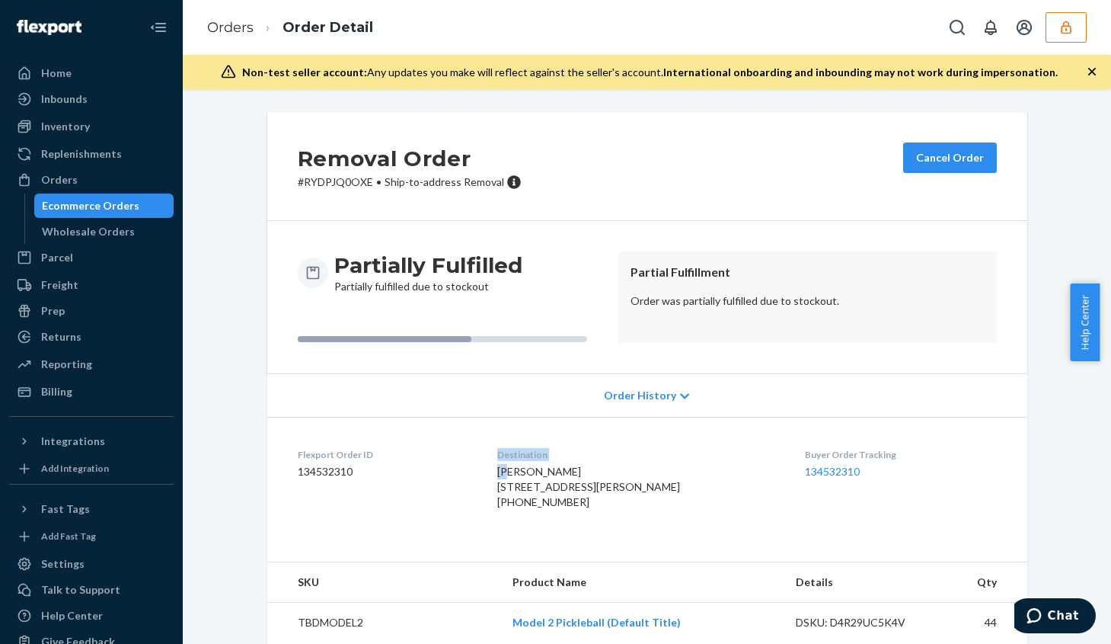
click at [474, 470] on dd "134532310" at bounding box center [386, 471] width 176 height 15
drag, startPoint x: 503, startPoint y: 468, endPoint x: 574, endPoint y: 480, distance: 71.1
click at [574, 480] on dl "Flexport Order ID 134532310 Destination [PERSON_NAME] [STREET_ADDRESS][PERSON_N…" at bounding box center [647, 481] width 760 height 129
click at [586, 465] on div "[PERSON_NAME] [STREET_ADDRESS][PERSON_NAME] US [PHONE_NUMBER]" at bounding box center [638, 487] width 283 height 46
drag, startPoint x: 503, startPoint y: 467, endPoint x: 574, endPoint y: 469, distance: 70.9
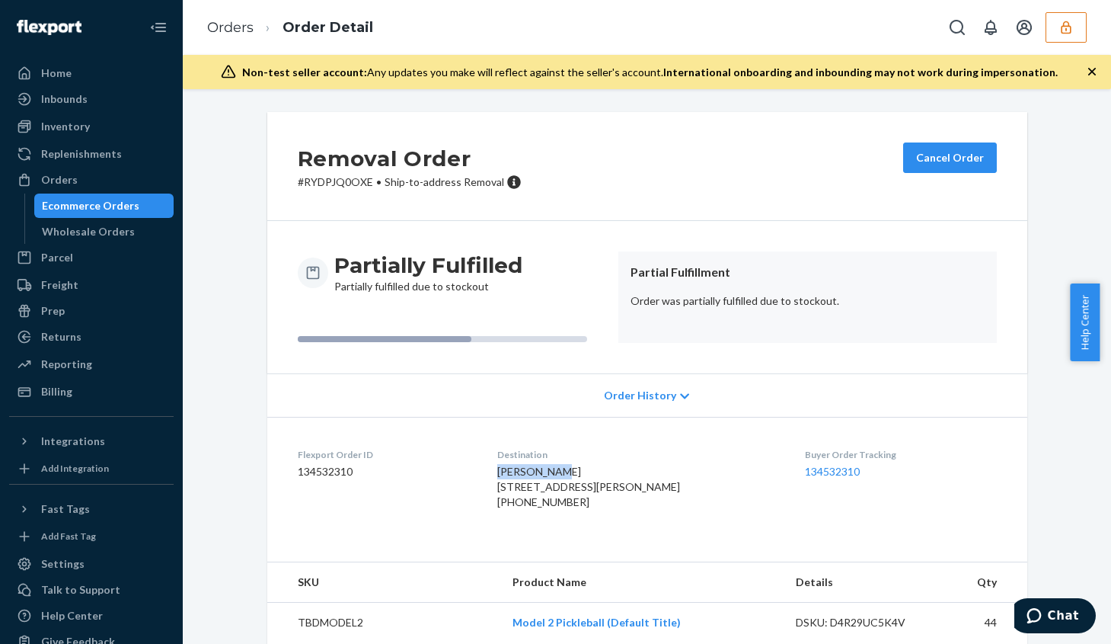
click at [574, 469] on dl "Flexport Order ID 134532310 Destination Samyam Puri 637 Cofer Way Fort Worth, T…" at bounding box center [647, 481] width 760 height 129
copy span "Samyam Puri"
click at [1057, 31] on button "button" at bounding box center [1066, 27] width 41 height 30
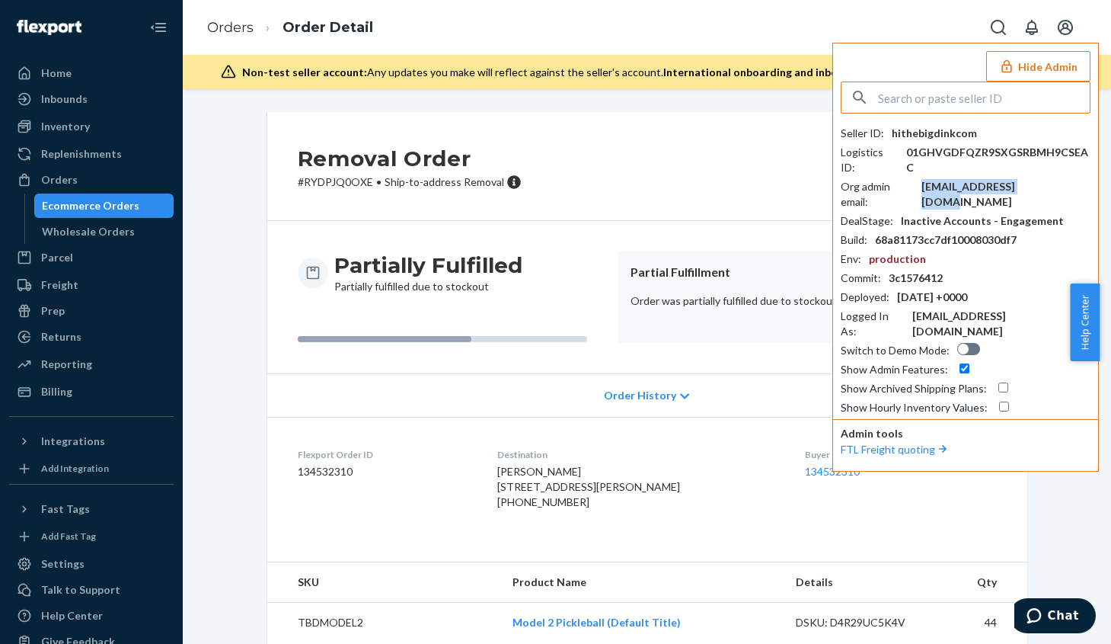
click at [987, 179] on div "hbusinessn@gmail.com" at bounding box center [1006, 194] width 169 height 30
copy div "hbusinessn@gmail.com"
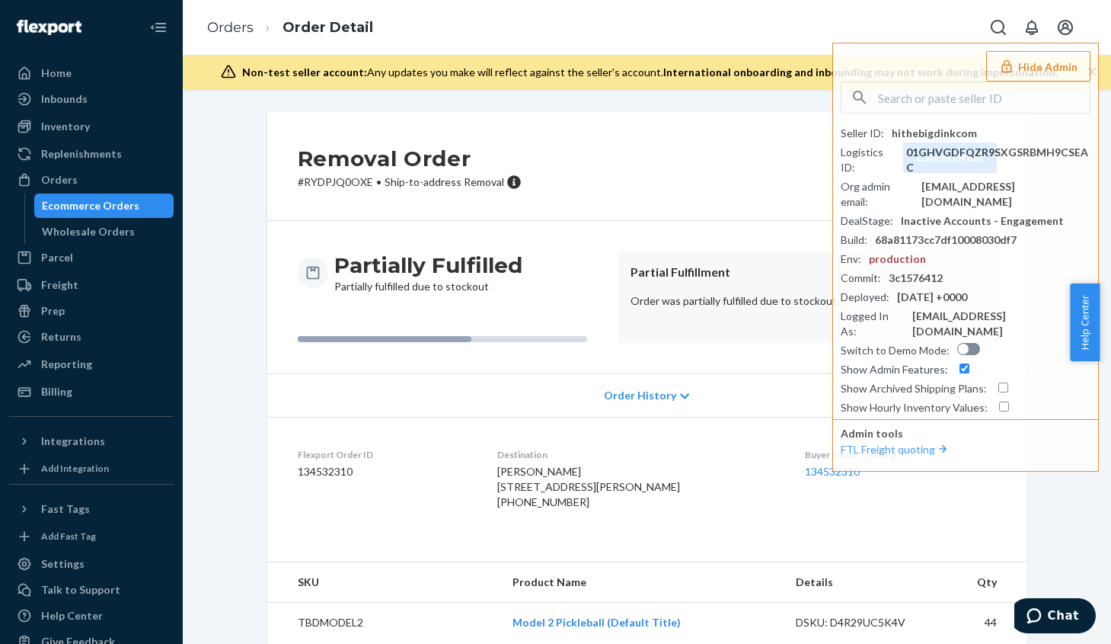
click at [545, 510] on div "+15126582011" at bounding box center [638, 501] width 283 height 15
copy div "15126582011"
click at [959, 107] on input "text" at bounding box center [984, 97] width 212 height 30
paste input "theoibigonlinecom"
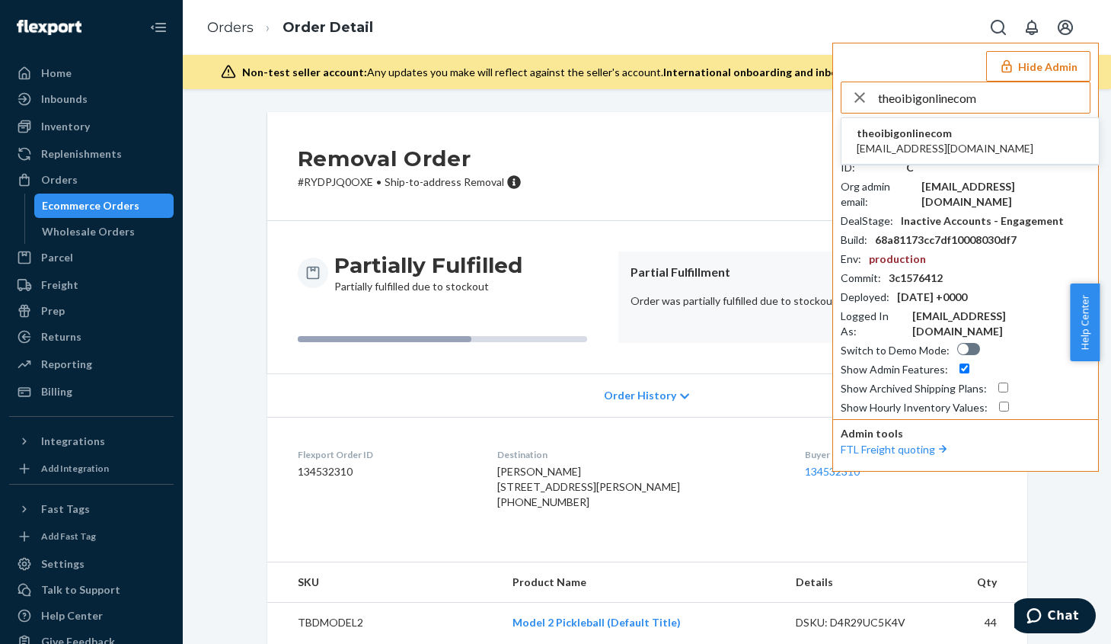
type input "theoibigonlinecom"
click at [955, 141] on li "theoibigonlinecom theo@ibigonline.com" at bounding box center [970, 141] width 257 height 46
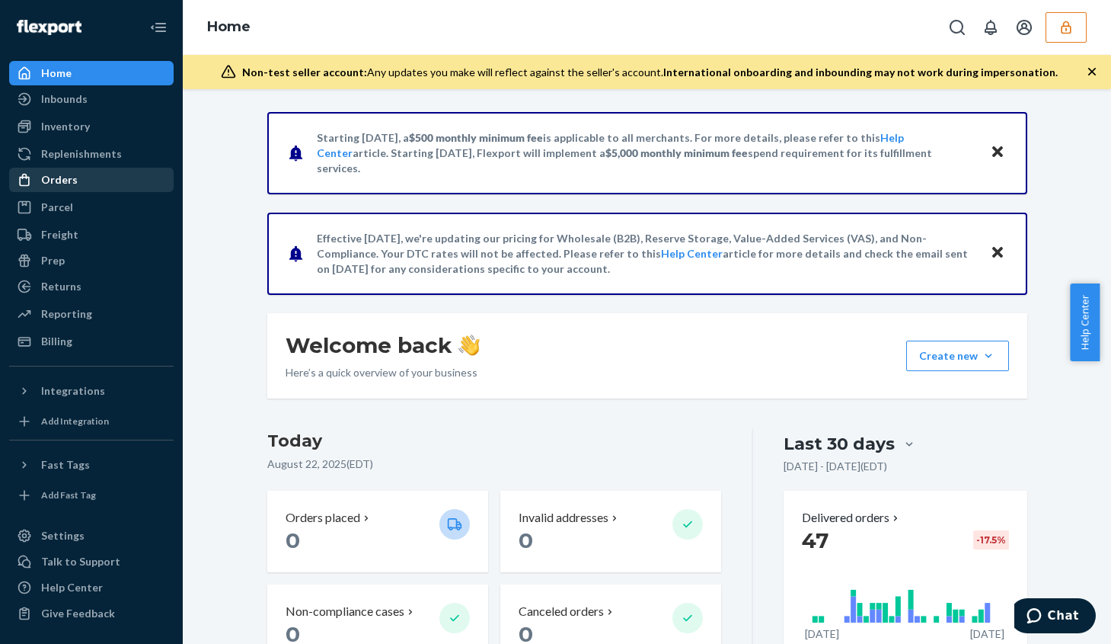
click at [64, 182] on div "Orders" at bounding box center [59, 179] width 37 height 15
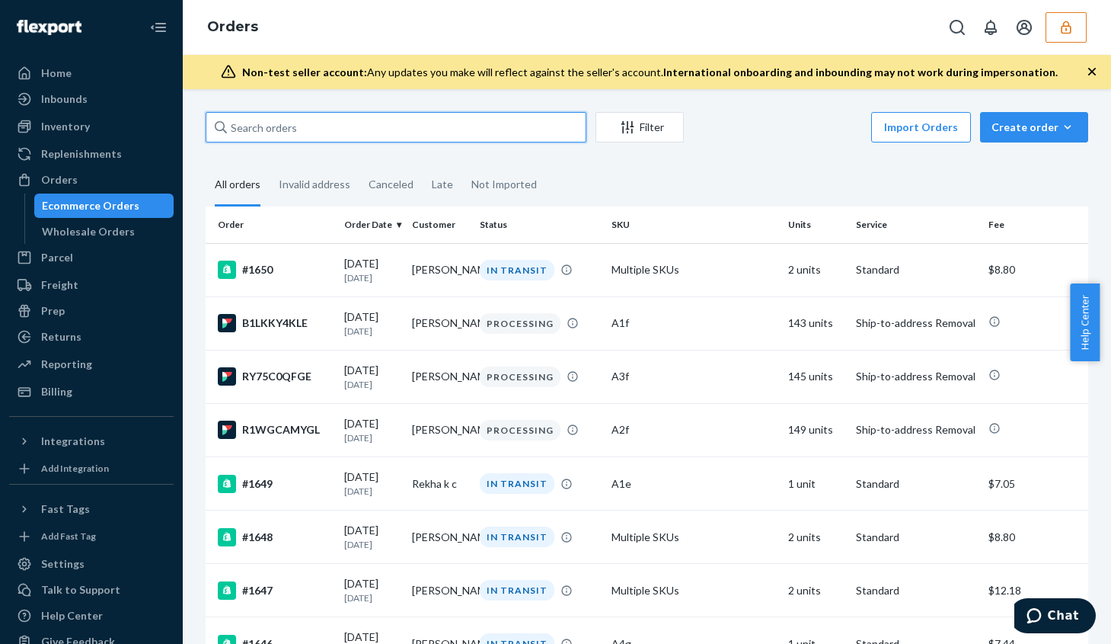
click at [414, 133] on input "text" at bounding box center [396, 127] width 381 height 30
click at [573, 340] on td "PROCESSING" at bounding box center [540, 322] width 133 height 53
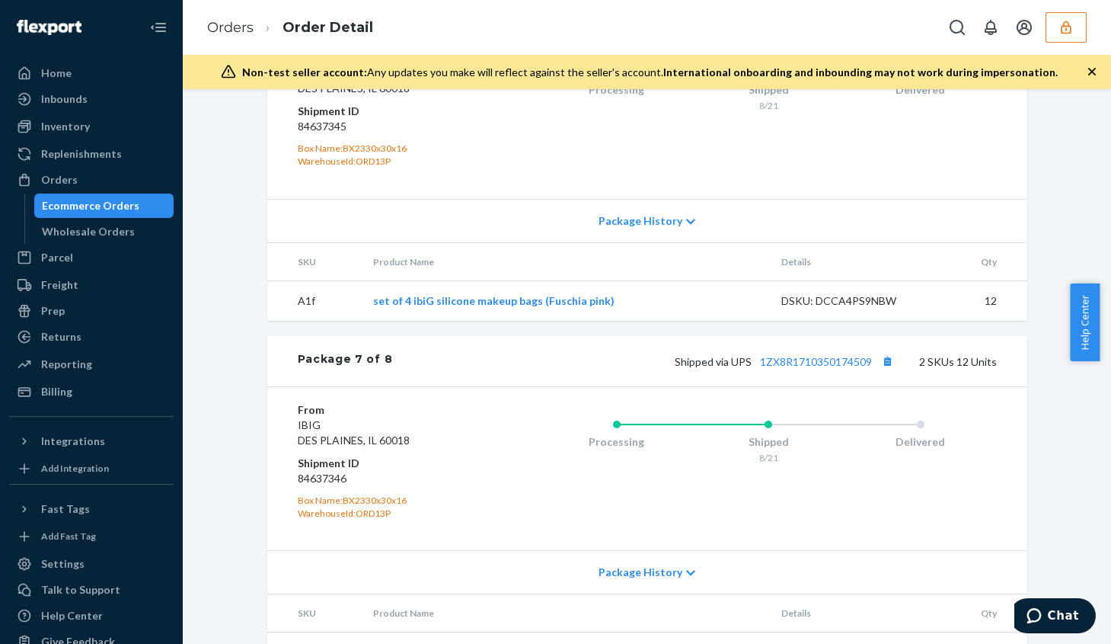
scroll to position [2933, 0]
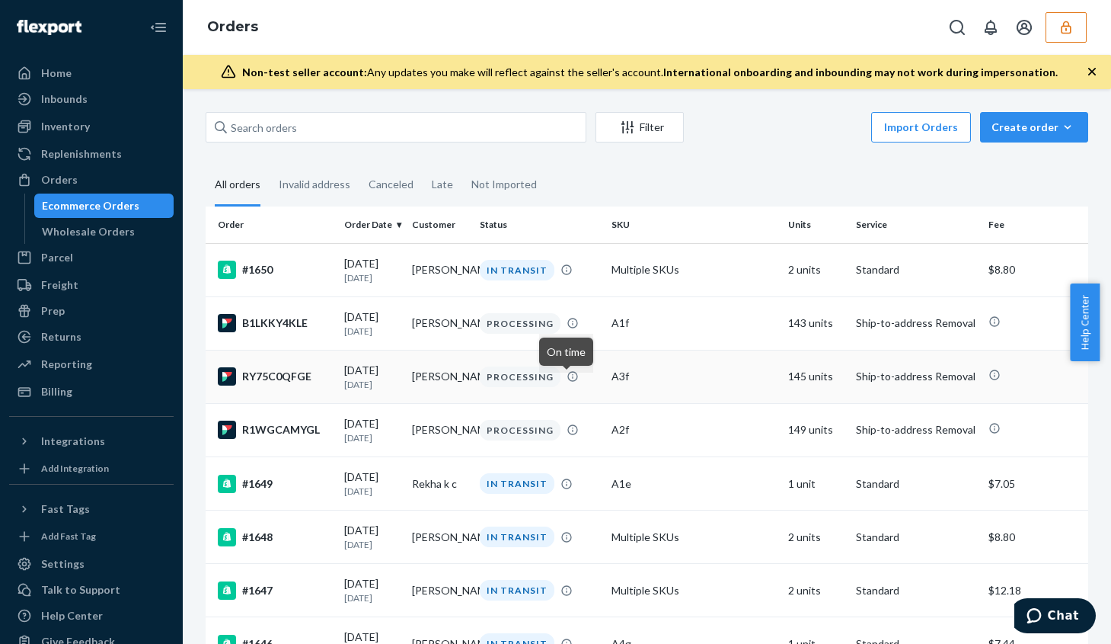
click at [567, 382] on icon at bounding box center [573, 376] width 12 height 12
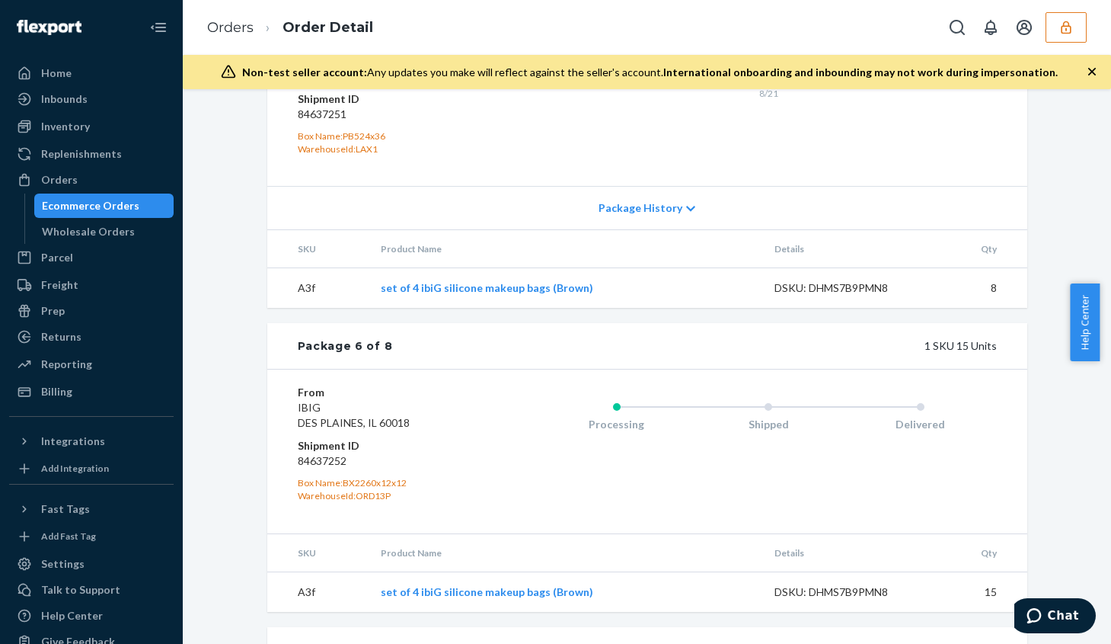
scroll to position [2742, 0]
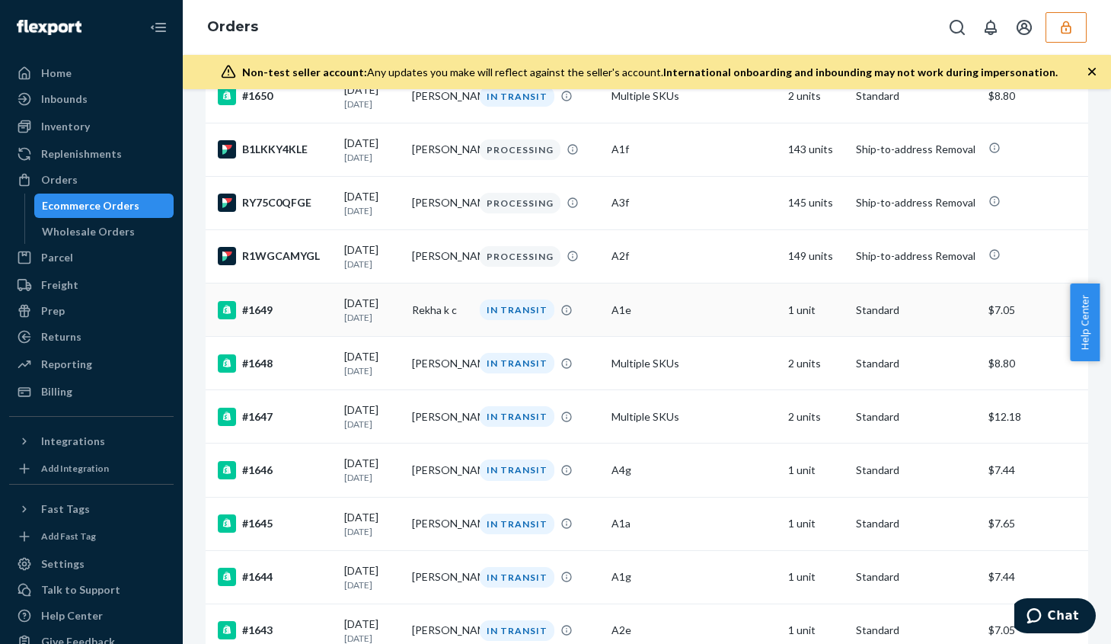
scroll to position [152, 0]
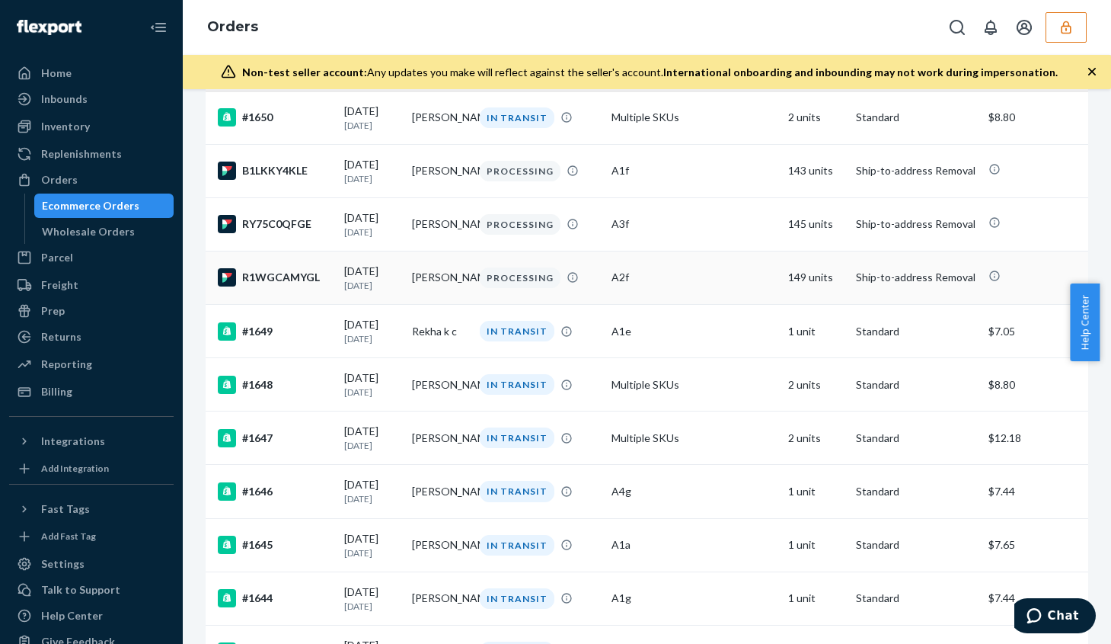
click at [577, 284] on div "PROCESSING" at bounding box center [540, 277] width 126 height 21
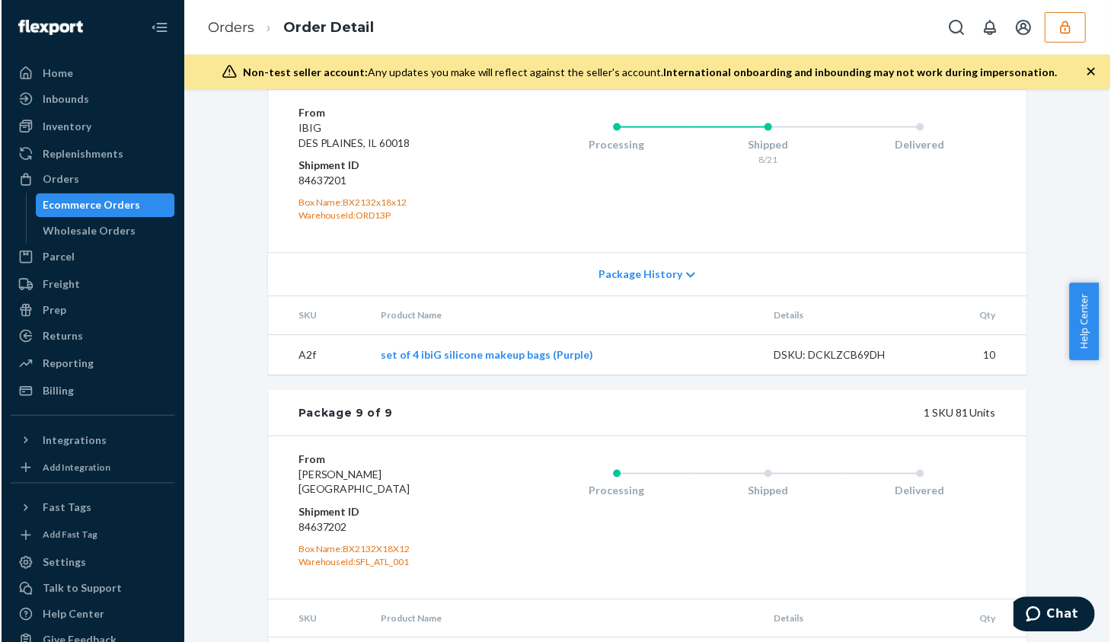
scroll to position [3115, 0]
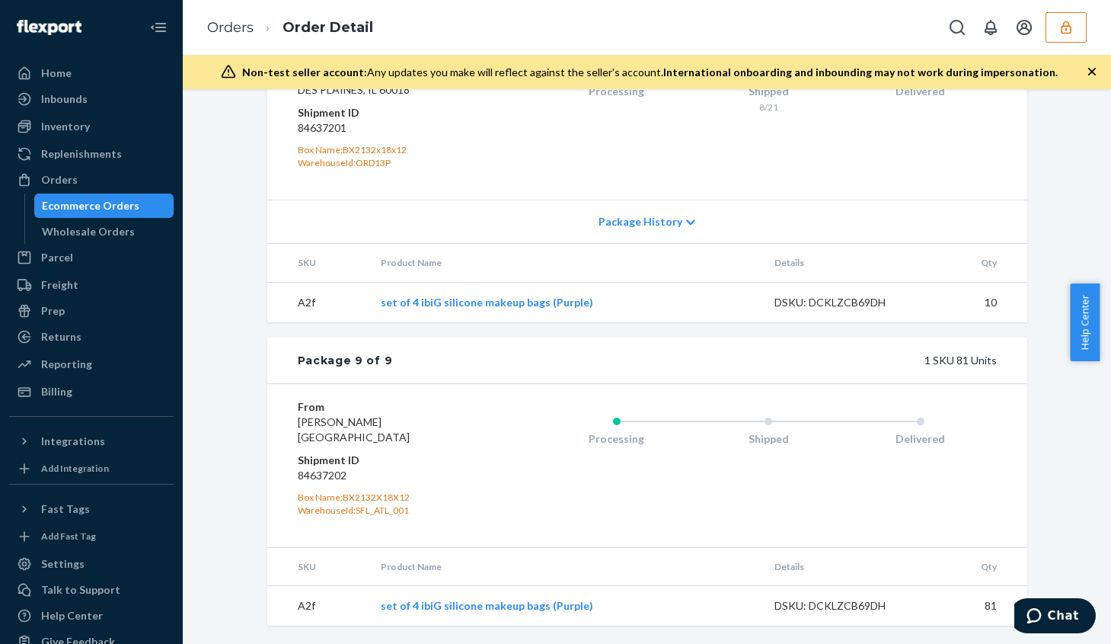
click at [1075, 37] on div "Orders Order Detail" at bounding box center [647, 27] width 929 height 55
drag, startPoint x: 1072, startPoint y: 30, endPoint x: 1068, endPoint y: 37, distance: 7.8
click at [1068, 37] on button "button" at bounding box center [1066, 27] width 41 height 30
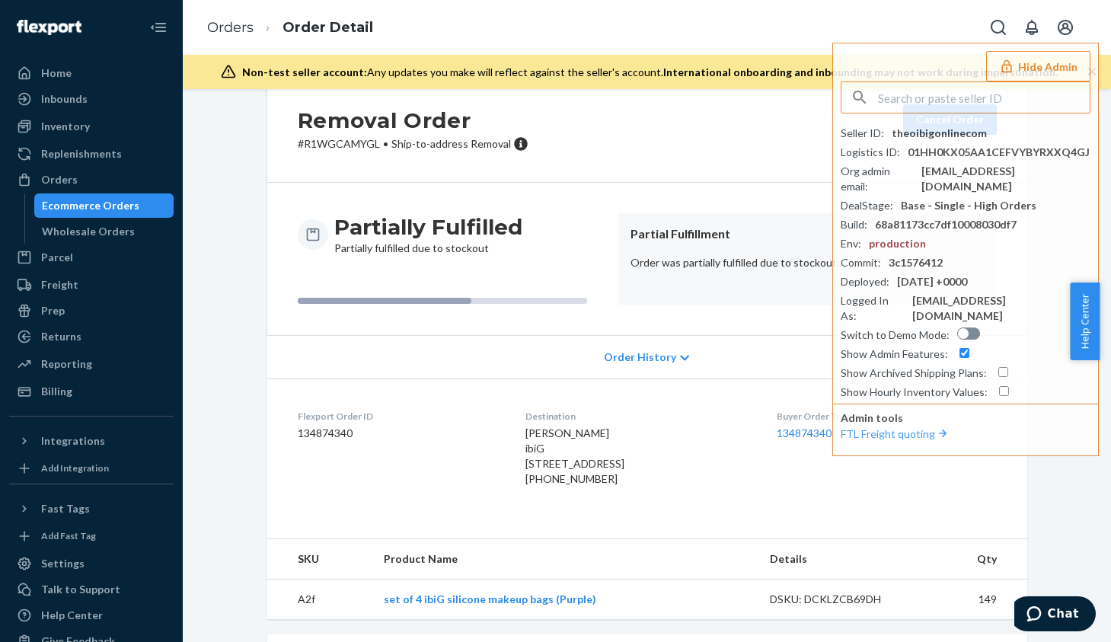
scroll to position [0, 0]
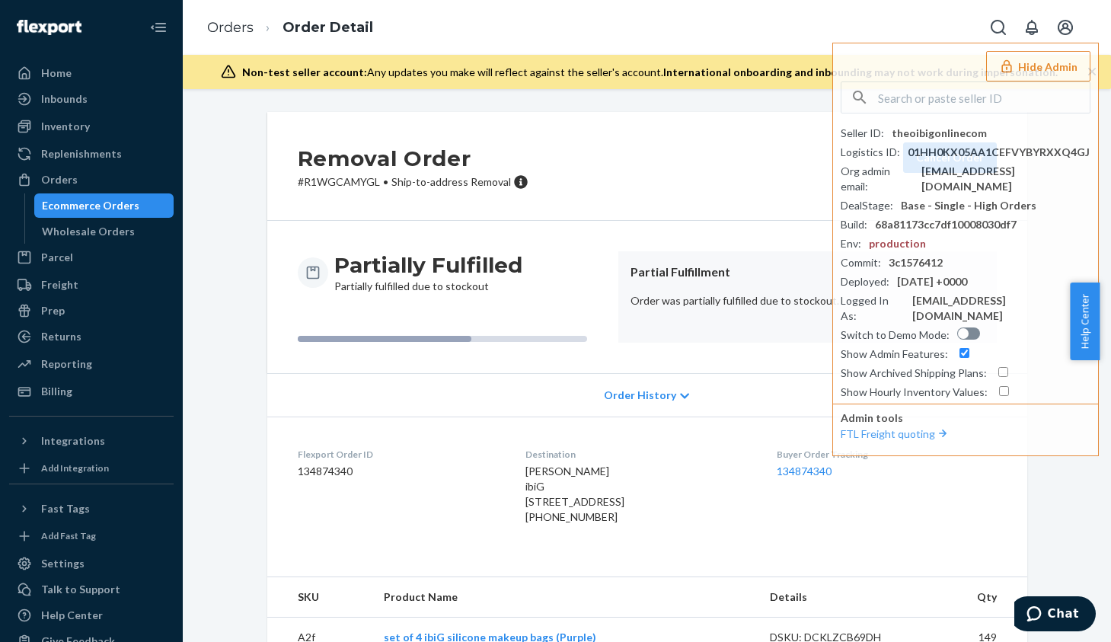
drag, startPoint x: 512, startPoint y: 501, endPoint x: 574, endPoint y: 522, distance: 65.0
click at [574, 508] on span "[PERSON_NAME] ibiG [STREET_ADDRESS]" at bounding box center [575, 486] width 99 height 43
copy span "[STREET_ADDRESS]"
click at [526, 487] on span "[PERSON_NAME] ibiG [STREET_ADDRESS]" at bounding box center [575, 486] width 99 height 43
click at [526, 486] on span "[PERSON_NAME] ibiG [STREET_ADDRESS]" at bounding box center [575, 486] width 99 height 43
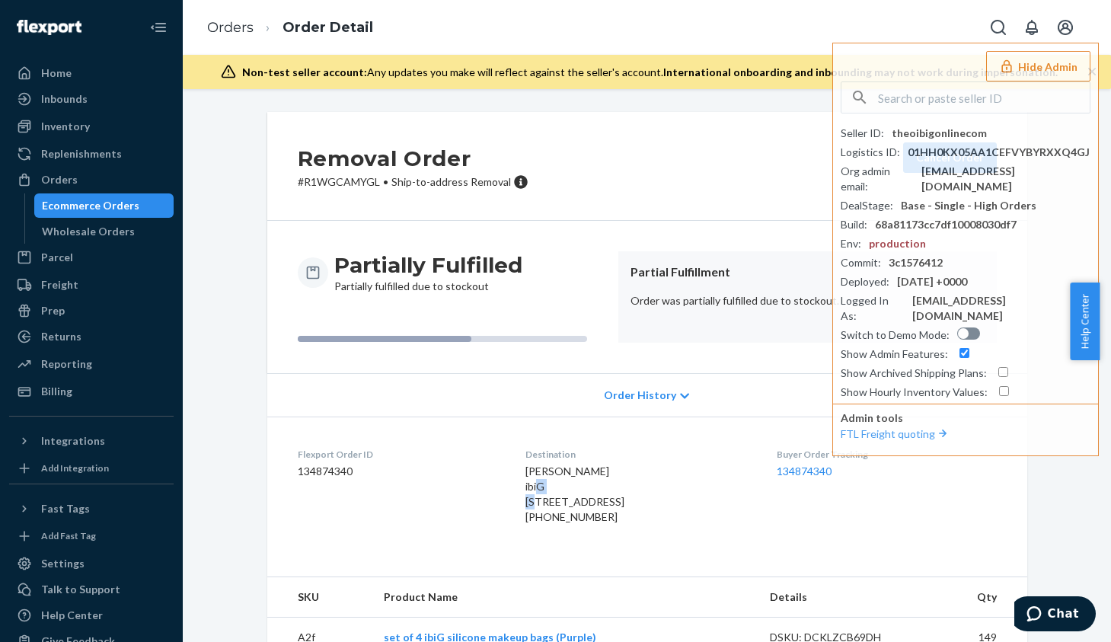
copy span "ibiG"
click at [563, 467] on span "[PERSON_NAME] ibiG [STREET_ADDRESS]" at bounding box center [575, 486] width 99 height 43
click at [564, 467] on span "[PERSON_NAME] ibiG [STREET_ADDRESS]" at bounding box center [575, 486] width 99 height 43
copy span "[PERSON_NAME]"
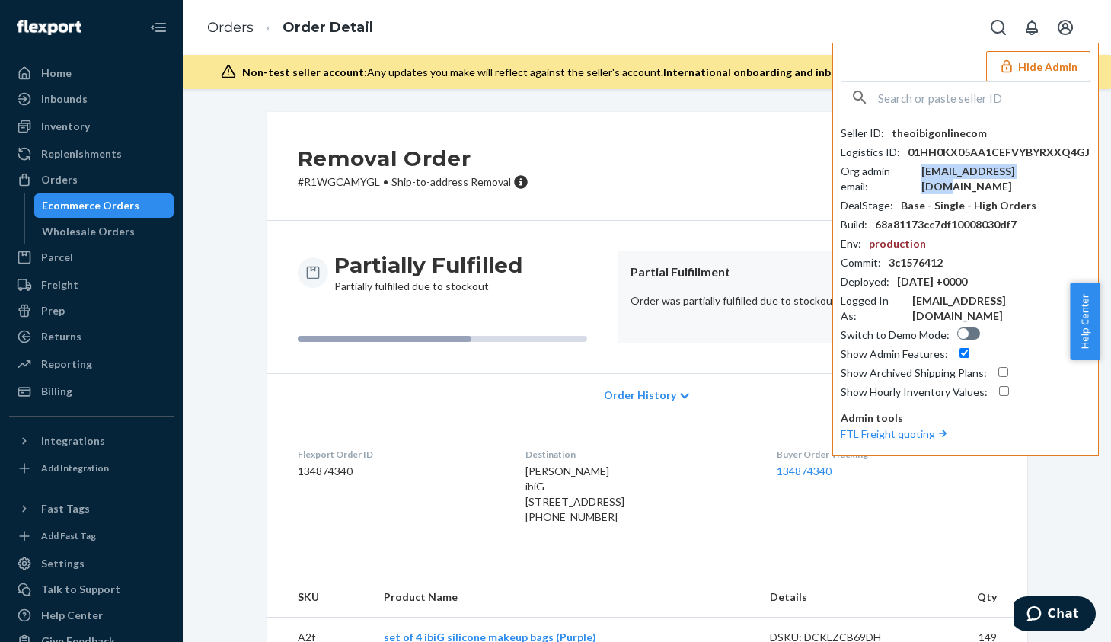
click at [982, 169] on div "[EMAIL_ADDRESS][DOMAIN_NAME]" at bounding box center [1006, 179] width 169 height 30
copy div "[EMAIL_ADDRESS][DOMAIN_NAME]"
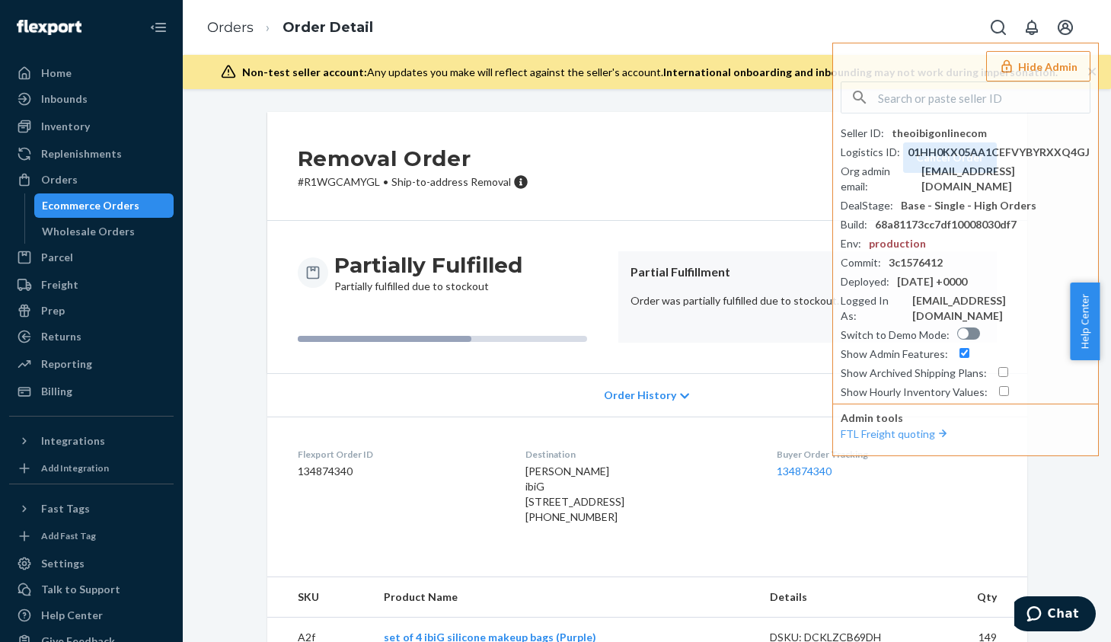
click at [542, 525] on div "[PHONE_NUMBER]" at bounding box center [639, 517] width 227 height 15
copy div "17276414432"
